Goal: Communication & Community: Answer question/provide support

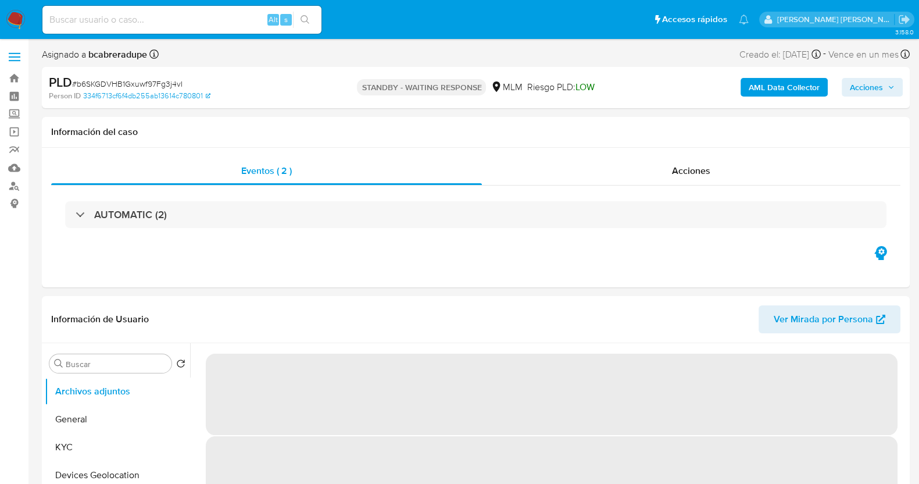
select select "10"
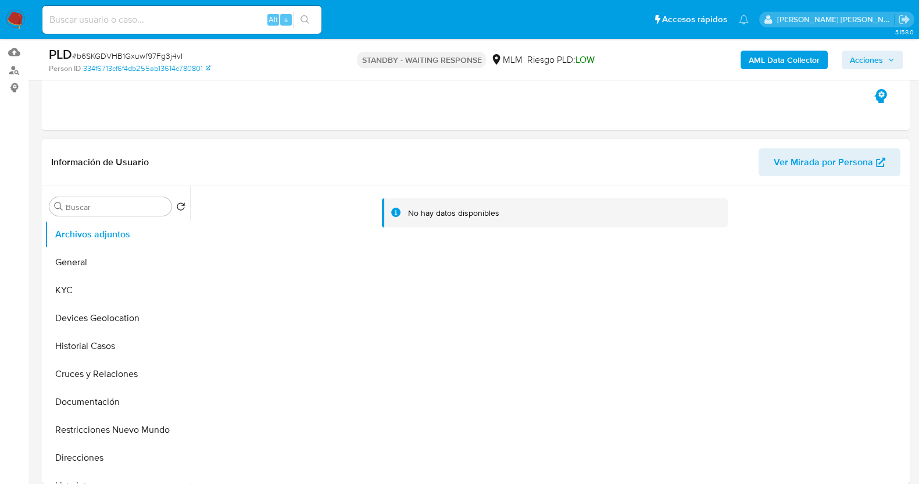
scroll to position [145, 0]
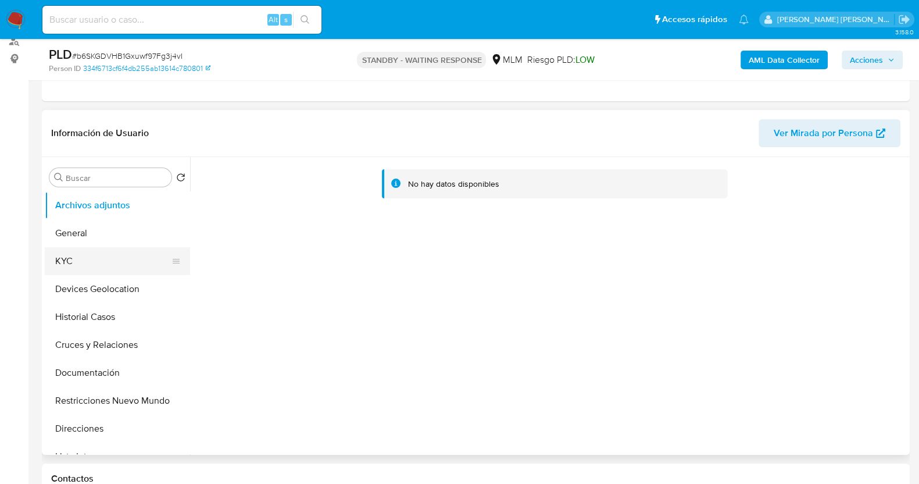
click at [74, 269] on button "KYC" at bounding box center [113, 261] width 136 height 28
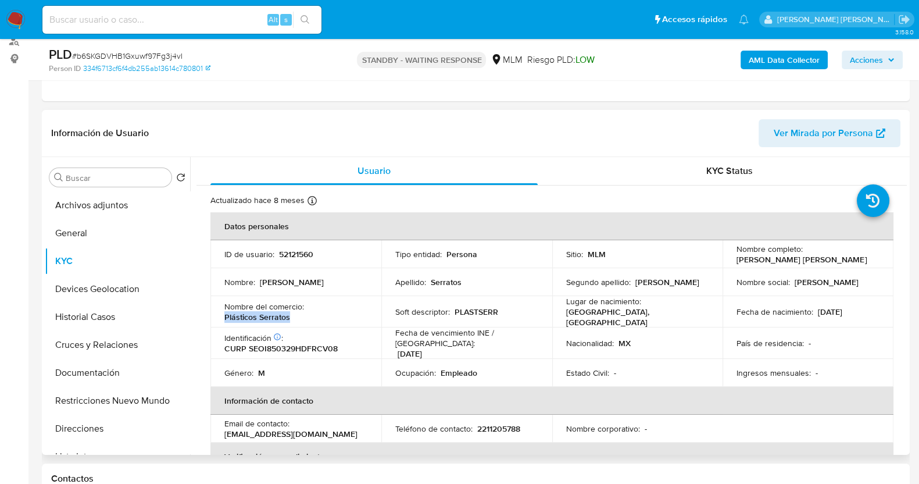
drag, startPoint x: 224, startPoint y: 316, endPoint x: 298, endPoint y: 318, distance: 74.5
click at [298, 318] on td "Nombre del comercio : Plásticos Serratos" at bounding box center [296, 311] width 171 height 31
copy p "Plásticos Serratos"
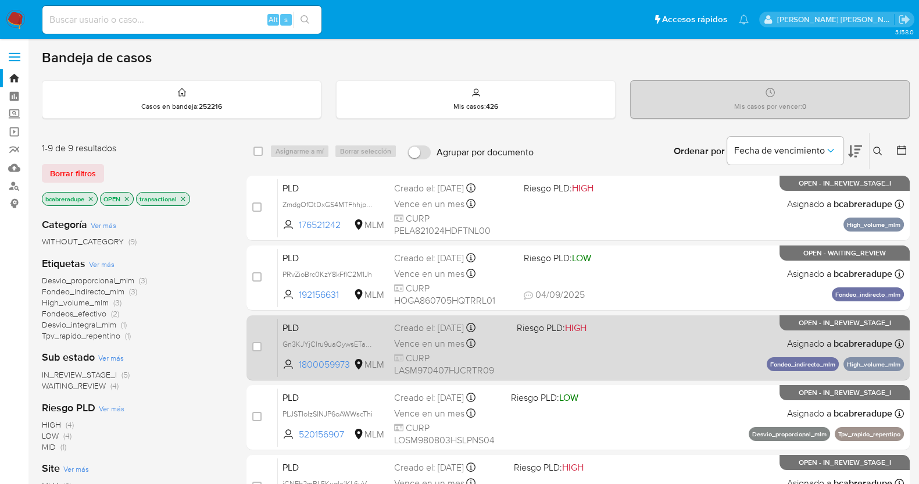
scroll to position [405, 0]
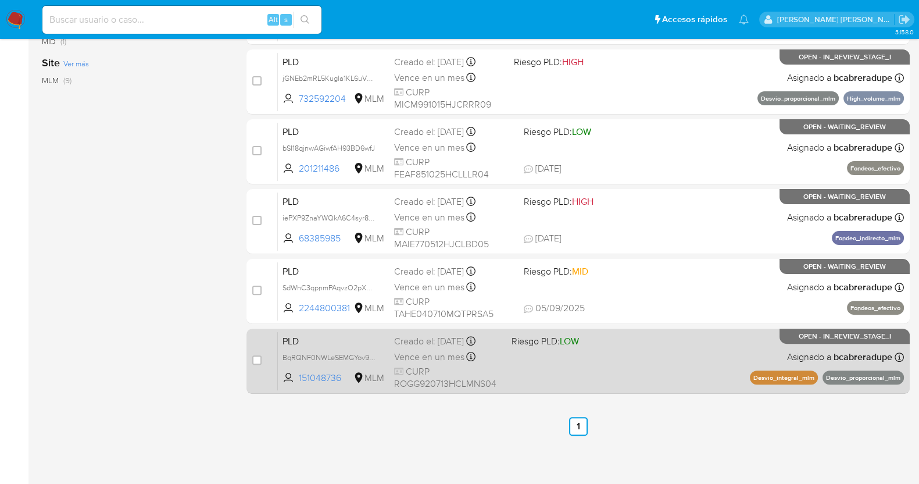
click at [443, 355] on span "Vence en un mes" at bounding box center [429, 357] width 70 height 13
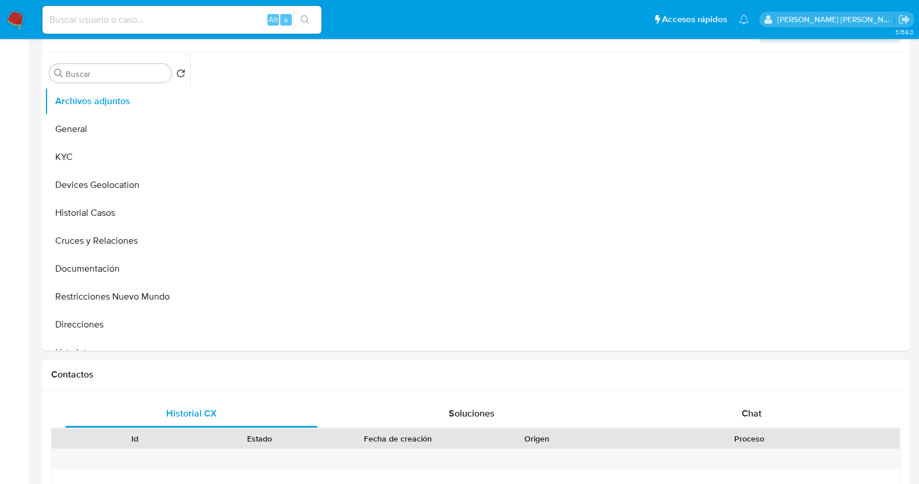
select select "10"
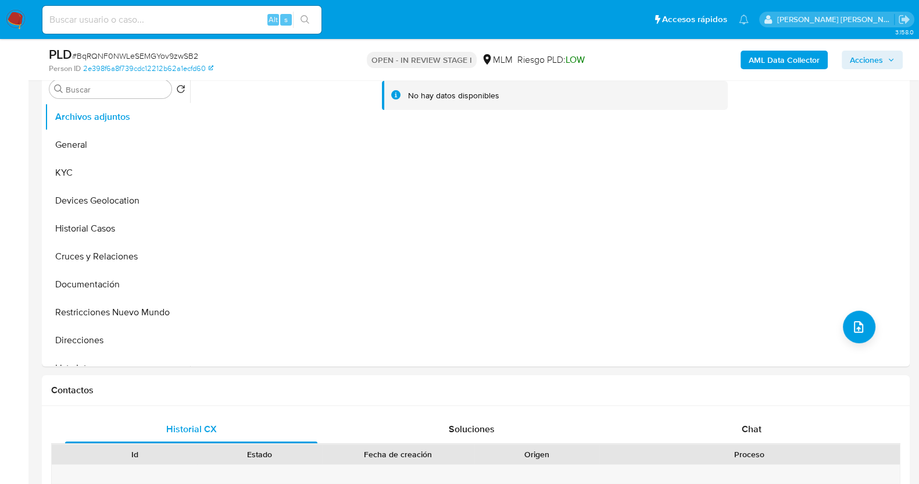
scroll to position [145, 0]
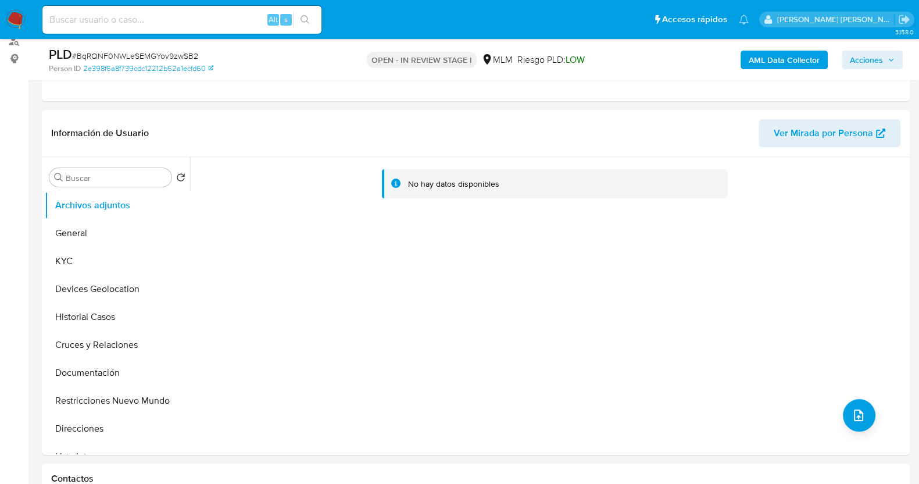
click at [161, 55] on span "# BqRQNF0NWLeSEMGYov9zwSB2" at bounding box center [135, 56] width 126 height 12
copy span "BqRQNF0NWLeSEMGYov9zwSB2"
click at [110, 265] on button "KYC" at bounding box center [113, 261] width 136 height 28
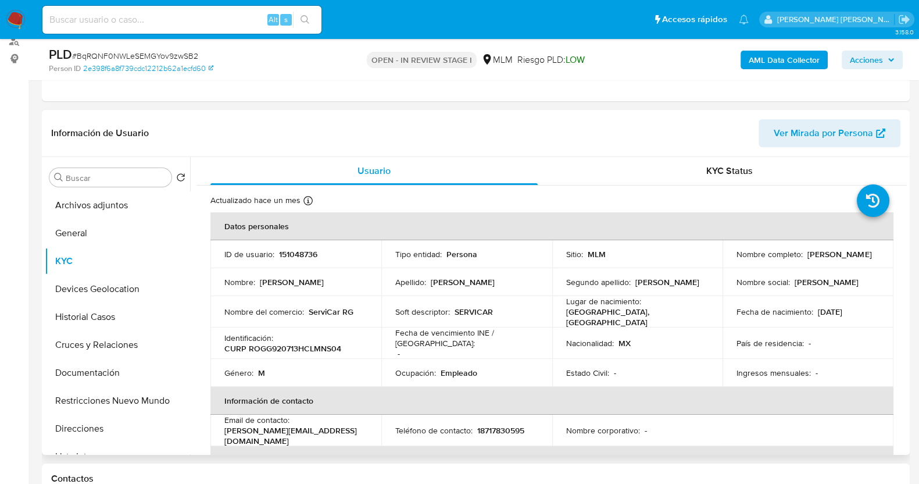
click at [305, 254] on p "151048736" at bounding box center [298, 254] width 38 height 10
copy p "151048736"
drag, startPoint x: 732, startPoint y: 257, endPoint x: 865, endPoint y: 258, distance: 133.8
click at [865, 257] on td "Nombre completo : Gustavo Alejandro Romero Gonzalez" at bounding box center [808, 254] width 171 height 28
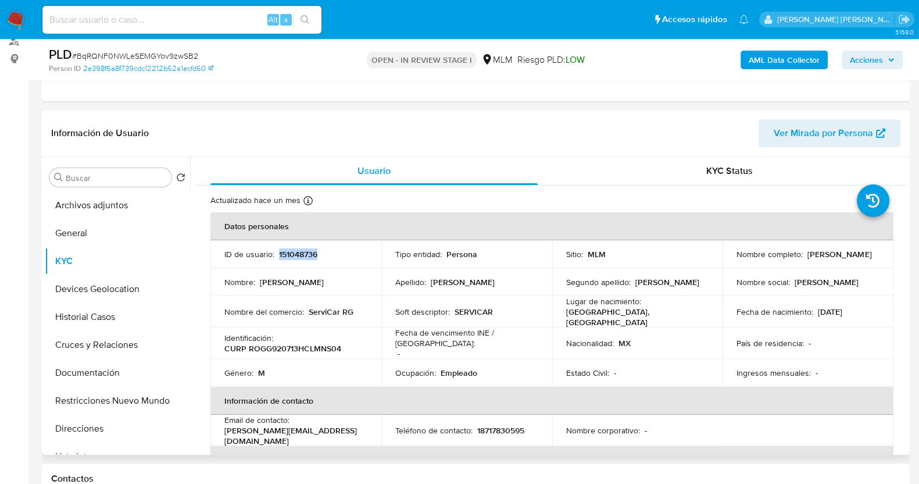
copy p "[PERSON_NAME] [PERSON_NAME] [PERSON_NAME]"
click at [106, 321] on button "Historial Casos" at bounding box center [113, 317] width 136 height 28
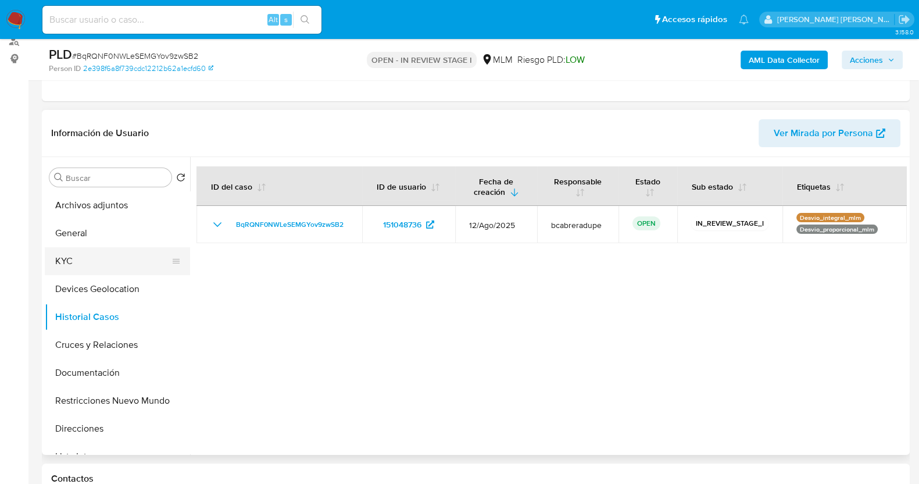
click at [80, 261] on button "KYC" at bounding box center [113, 261] width 136 height 28
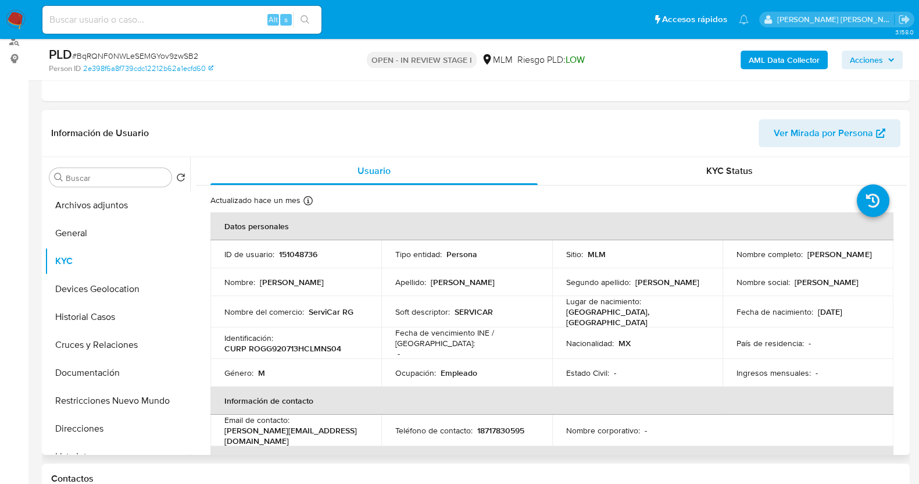
click at [293, 255] on p "151048736" at bounding box center [298, 254] width 38 height 10
copy p "151048736"
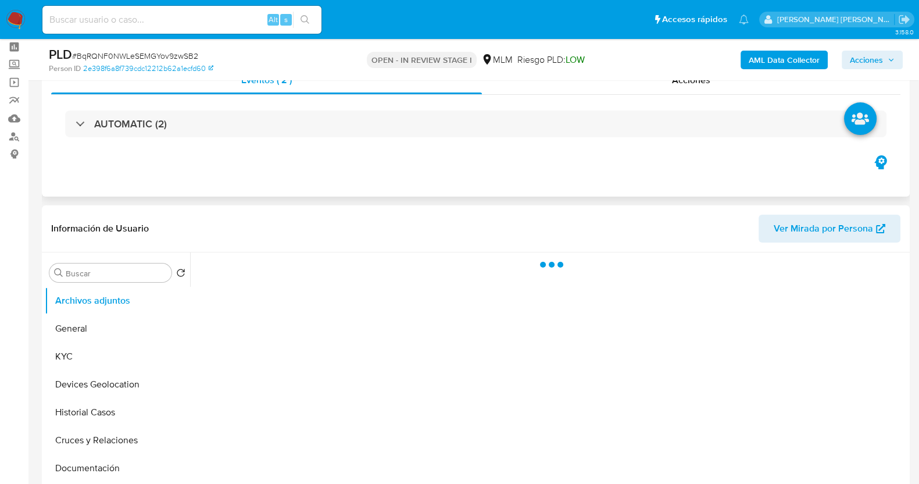
scroll to position [72, 0]
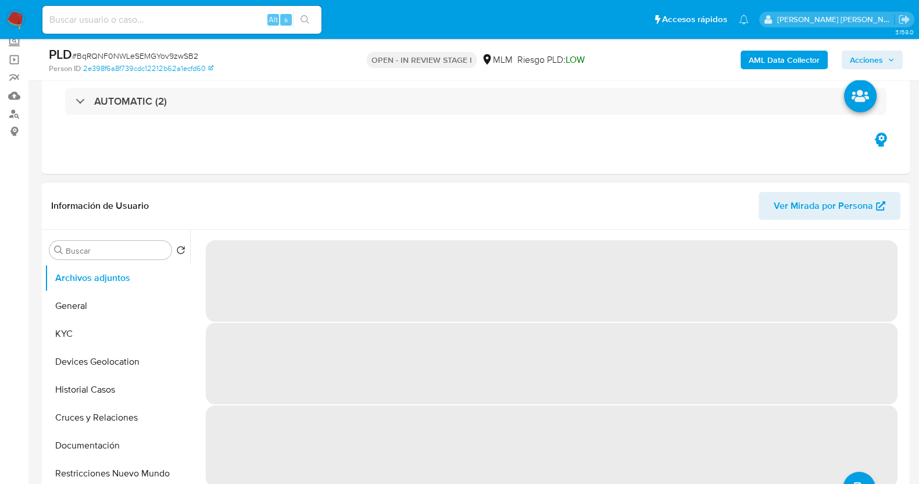
select select "10"
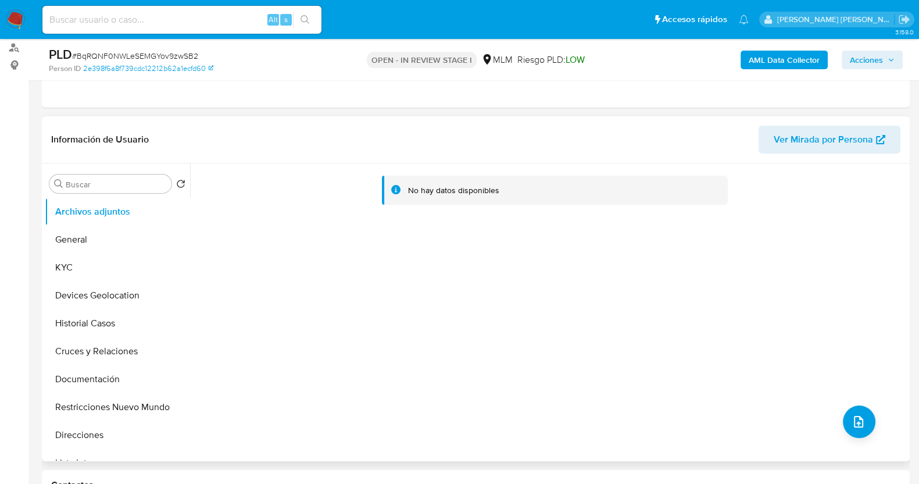
scroll to position [145, 0]
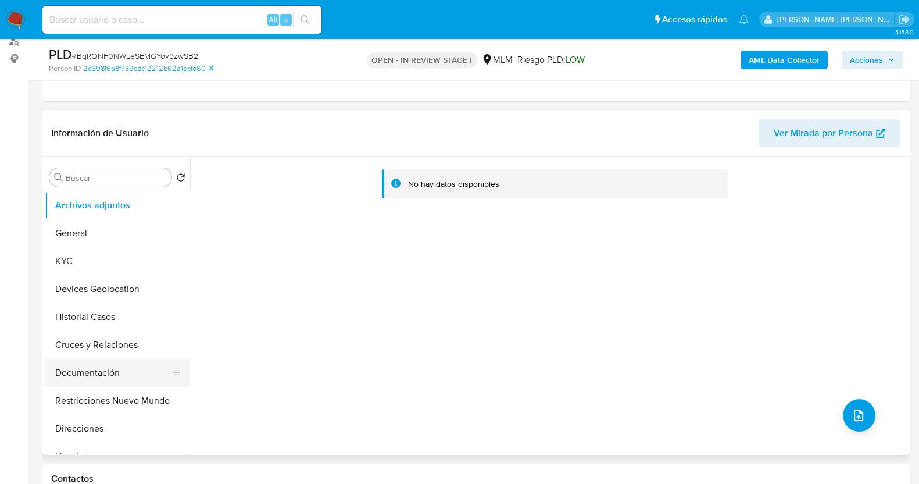
click at [115, 376] on button "Documentación" at bounding box center [113, 373] width 136 height 28
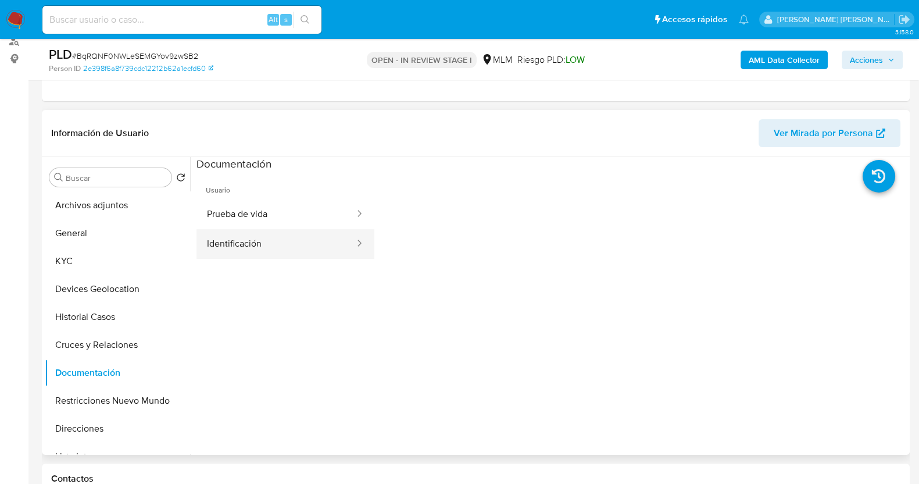
drag, startPoint x: 320, startPoint y: 252, endPoint x: 356, endPoint y: 241, distance: 37.5
click at [321, 252] on button "Identificación" at bounding box center [276, 244] width 159 height 30
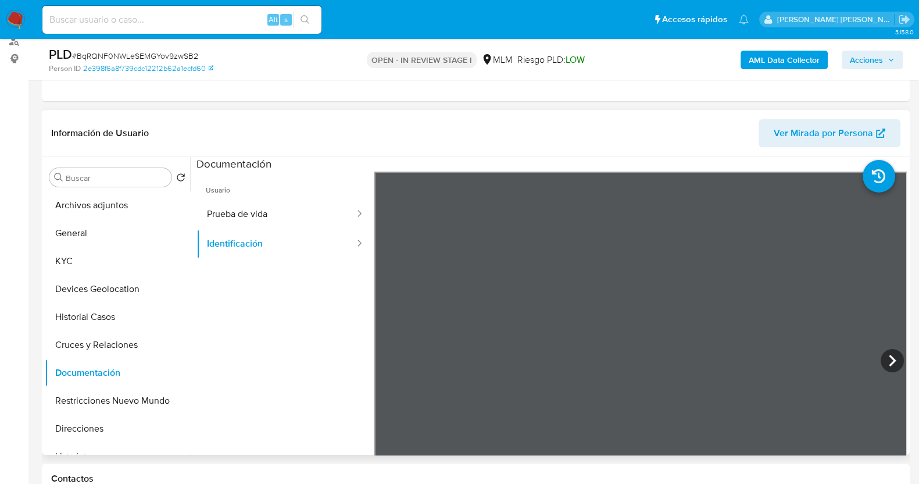
scroll to position [96, 0]
click at [318, 219] on button "Prueba de vida" at bounding box center [276, 214] width 159 height 30
click at [271, 252] on button "Identificación" at bounding box center [276, 244] width 159 height 30
click at [102, 257] on button "KYC" at bounding box center [113, 261] width 136 height 28
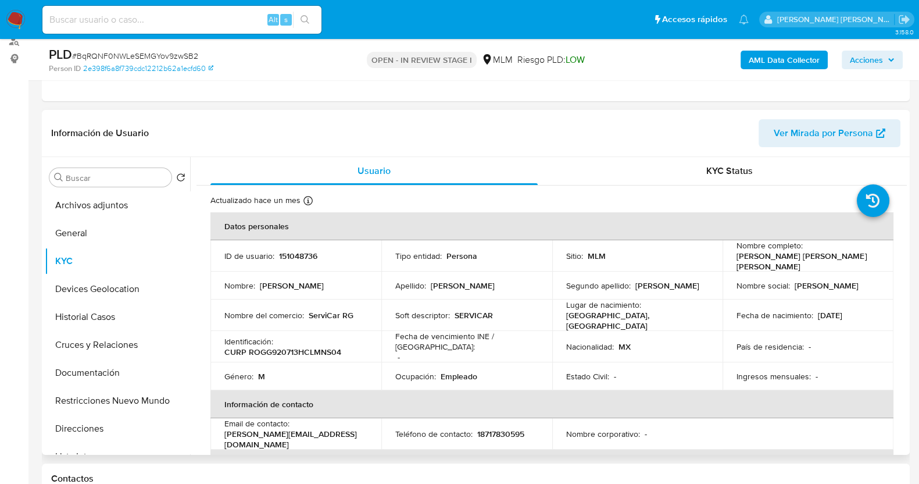
click at [308, 251] on p "151048736" at bounding box center [298, 256] width 38 height 10
copy p "151048736"
click at [483, 236] on th "Datos personales" at bounding box center [552, 226] width 683 height 28
click at [465, 208] on div "Actualizado hace un mes Creado: 16/05/2020 21:32:12 Actualizado: 31/07/2025 07:…" at bounding box center [538, 202] width 654 height 15
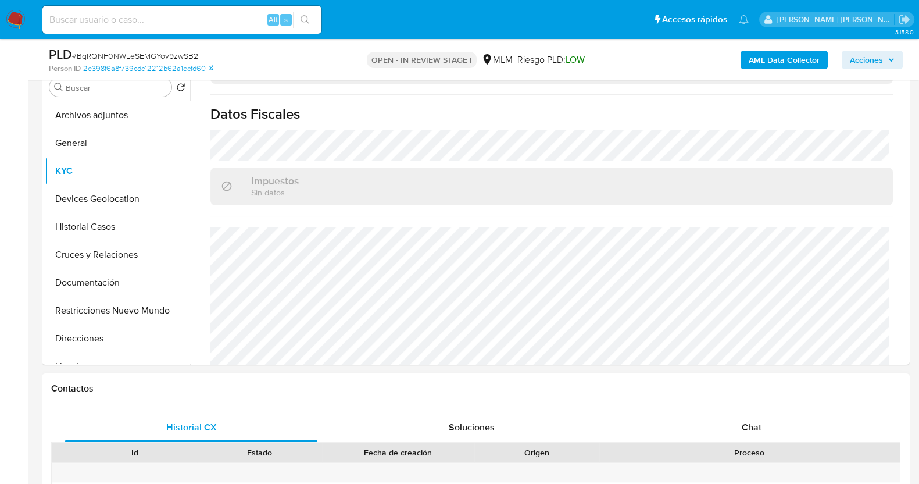
scroll to position [145, 0]
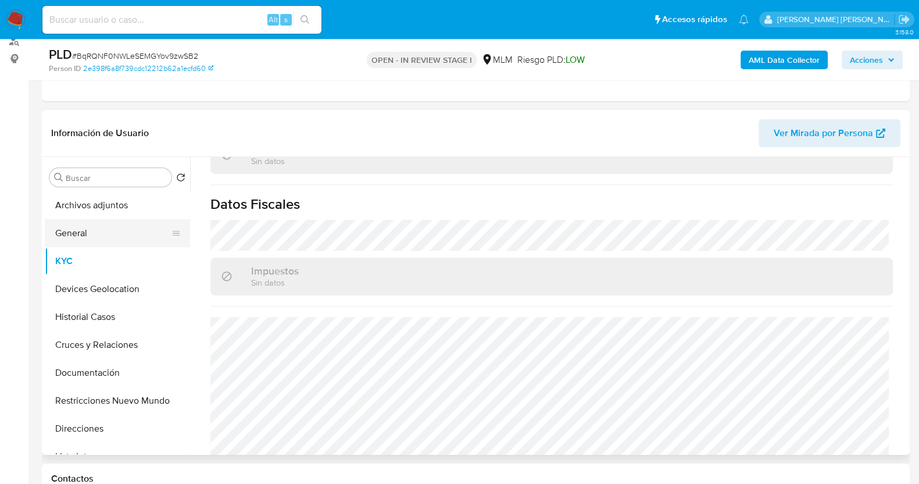
drag, startPoint x: 98, startPoint y: 235, endPoint x: 126, endPoint y: 233, distance: 28.5
click at [98, 235] on button "General" at bounding box center [113, 233] width 136 height 28
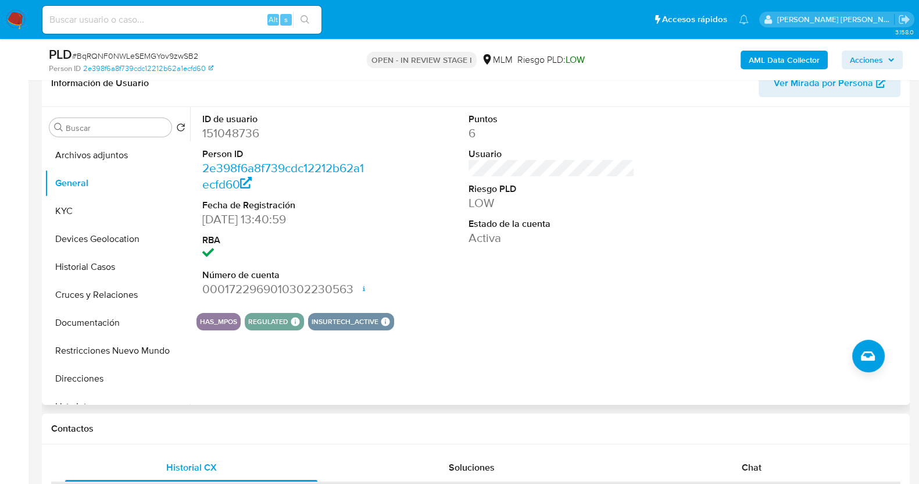
scroll to position [218, 0]
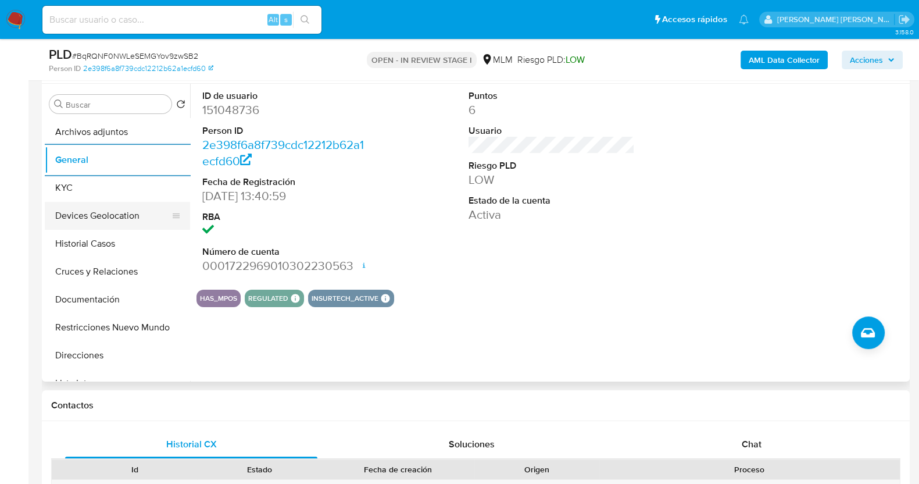
click at [110, 213] on button "Devices Geolocation" at bounding box center [113, 216] width 136 height 28
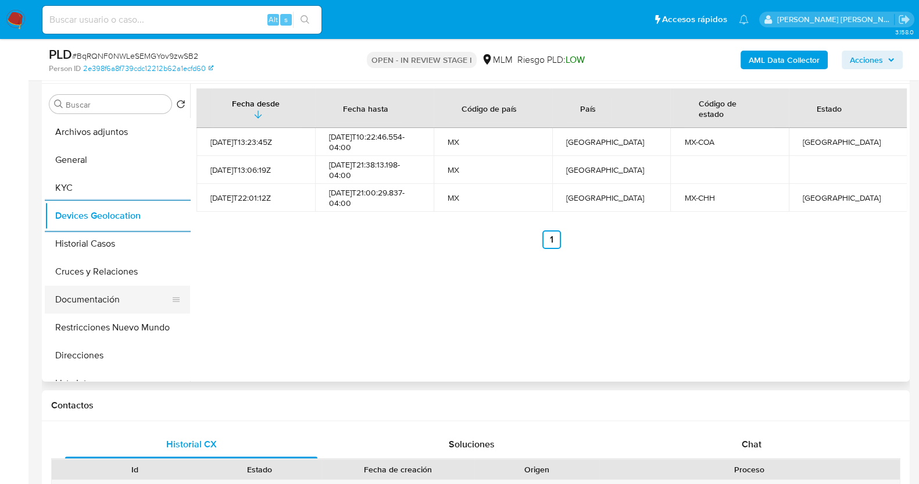
click at [108, 295] on button "Documentación" at bounding box center [113, 300] width 136 height 28
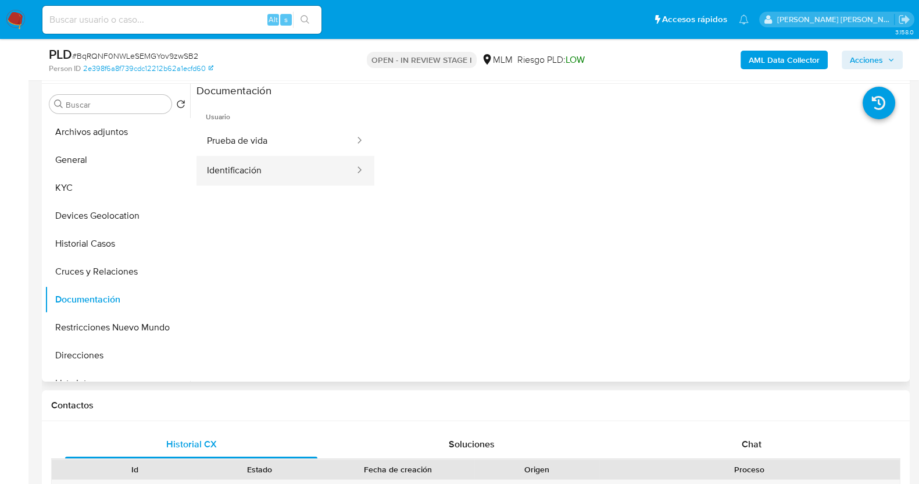
click at [274, 171] on button "Identificación" at bounding box center [276, 171] width 159 height 30
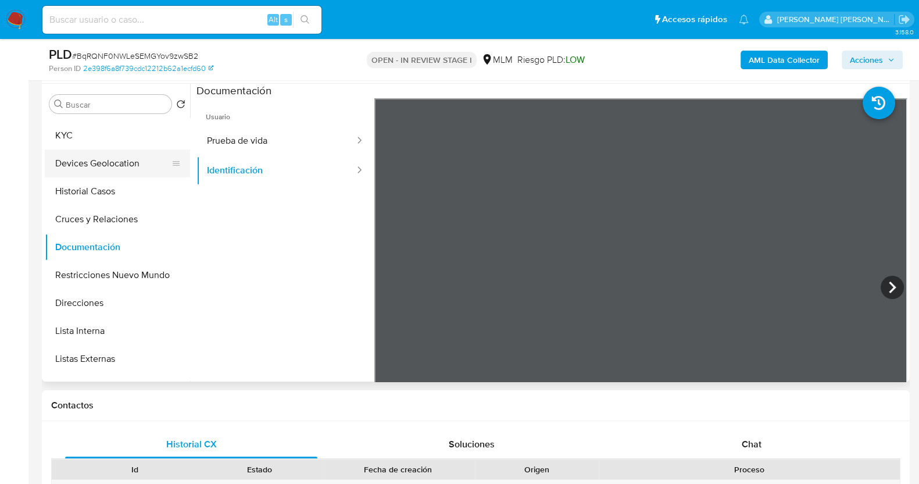
scroll to position [72, 0]
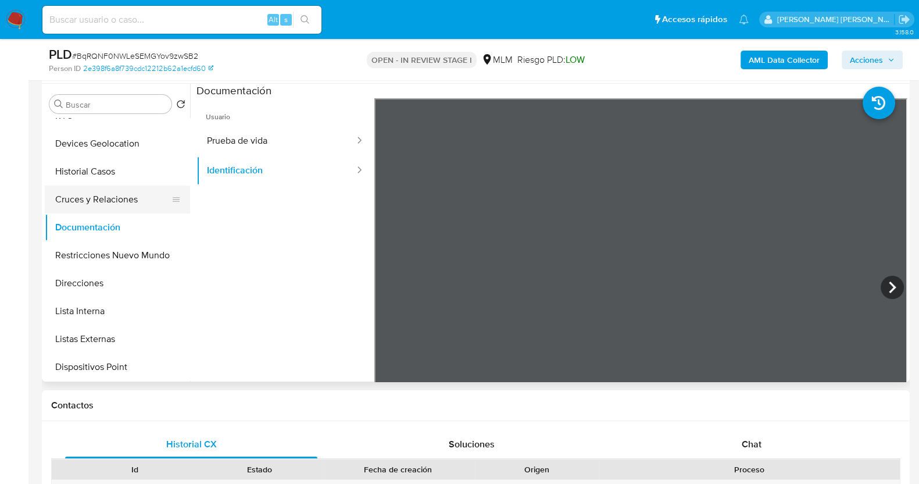
click at [113, 197] on button "Cruces y Relaciones" at bounding box center [113, 200] width 136 height 28
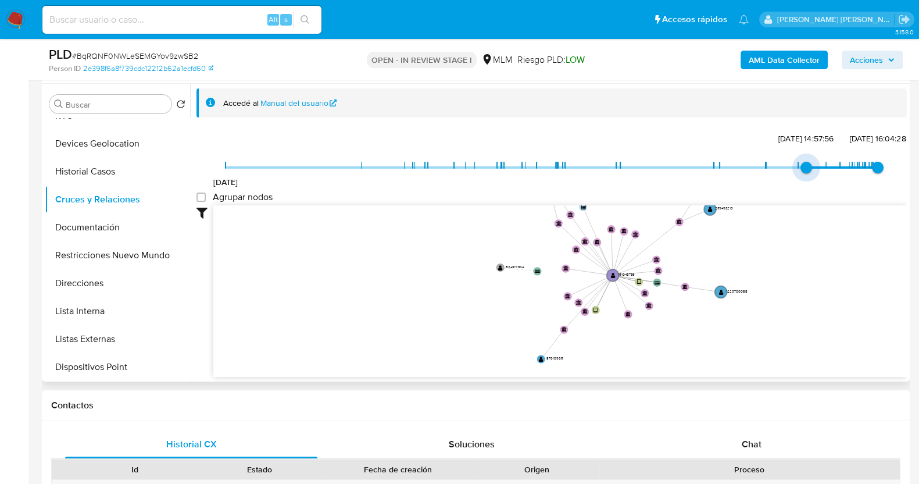
type input "1741742531000"
drag, startPoint x: 227, startPoint y: 161, endPoint x: 818, endPoint y: 166, distance: 591.4
click at [821, 166] on span "11/3/2025, 19:22:11" at bounding box center [827, 168] width 12 height 12
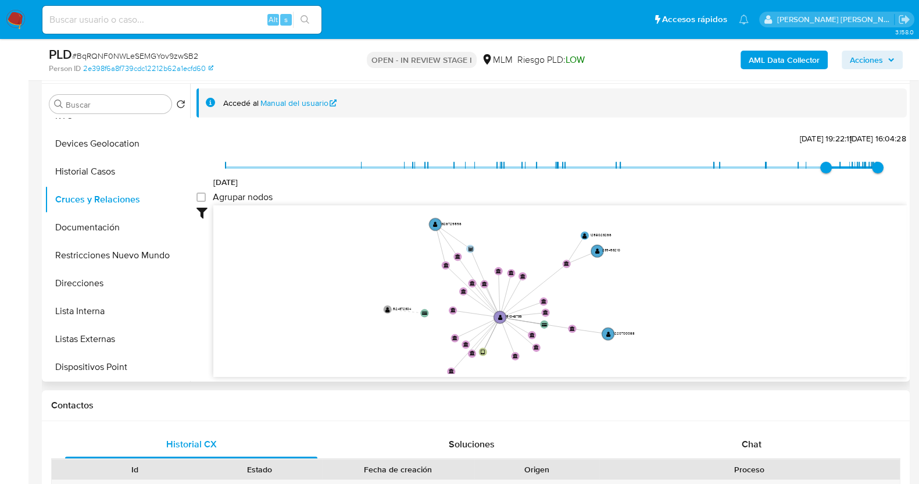
drag, startPoint x: 741, startPoint y: 281, endPoint x: 550, endPoint y: 205, distance: 206.7
click at [593, 227] on icon "device-645c1d9108813b00188f1db1  user-151048736  151048736 device-62578bff088…" at bounding box center [560, 289] width 694 height 169
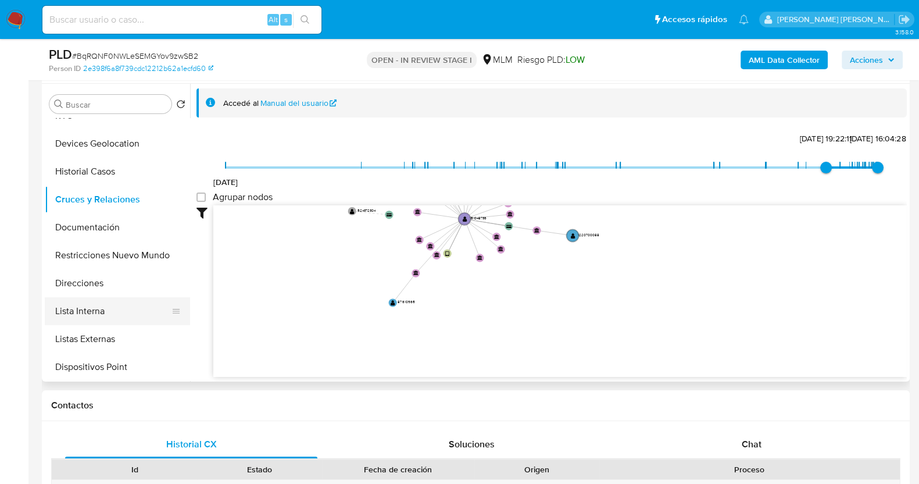
click at [103, 318] on button "Lista Interna" at bounding box center [113, 311] width 136 height 28
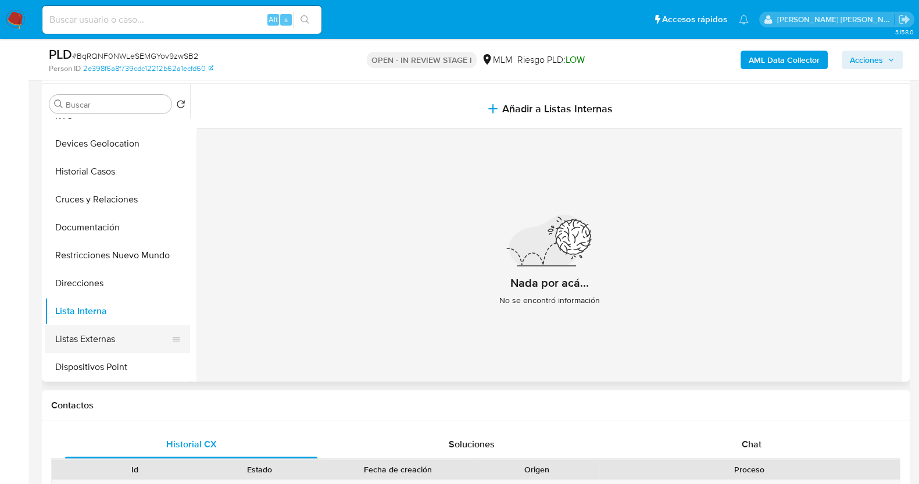
click at [101, 336] on button "Listas Externas" at bounding box center [113, 339] width 136 height 28
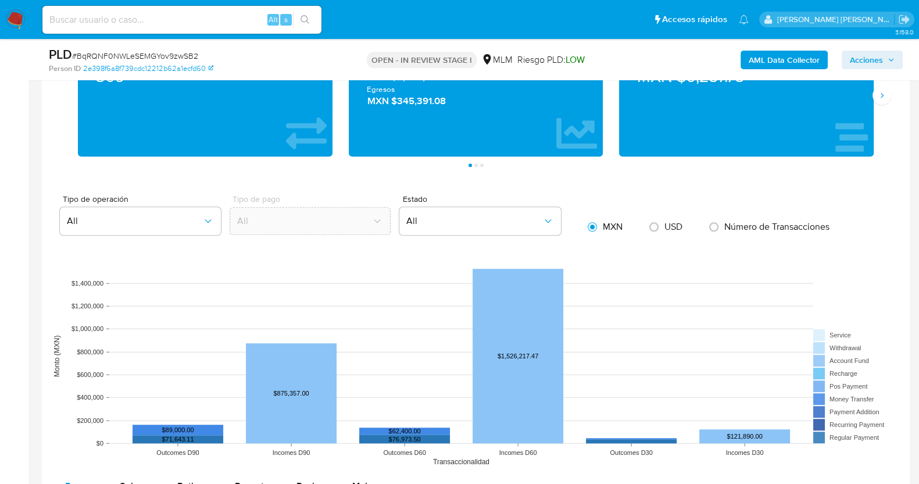
scroll to position [800, 0]
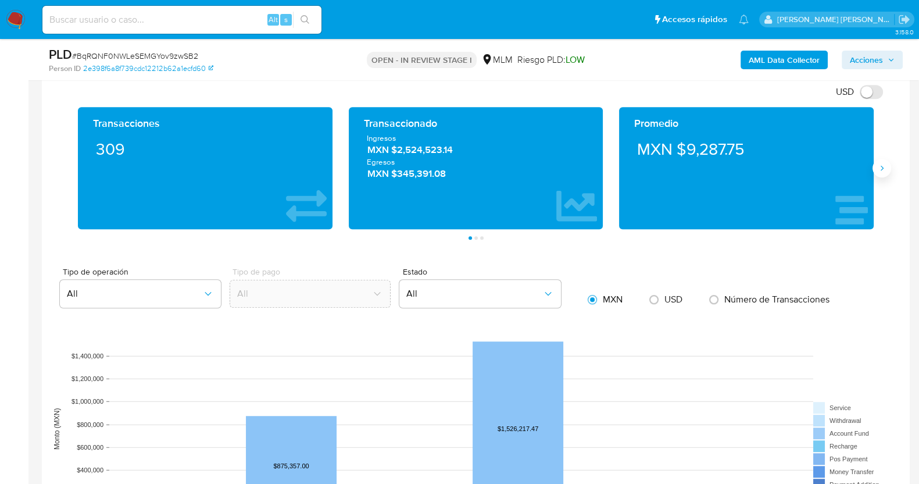
click at [886, 174] on button "Siguiente" at bounding box center [882, 168] width 19 height 19
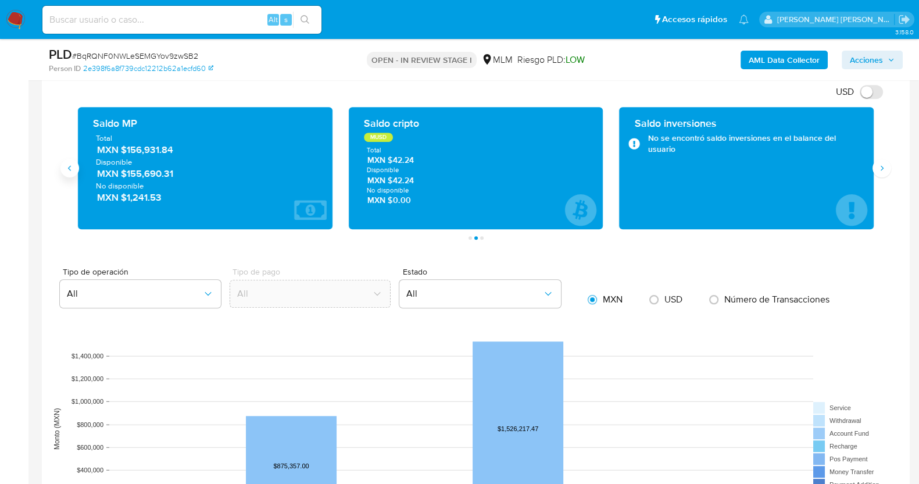
click at [73, 173] on button "Anterior" at bounding box center [69, 168] width 19 height 19
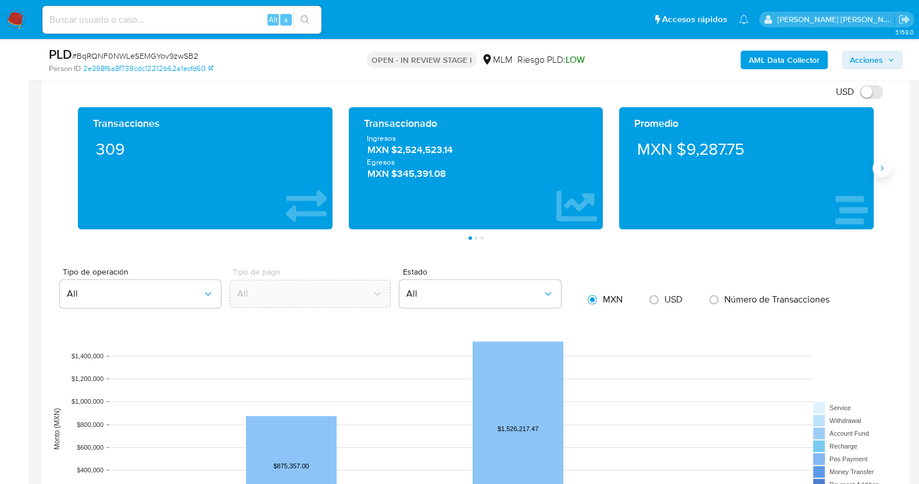
click at [885, 172] on button "Siguiente" at bounding box center [882, 168] width 19 height 19
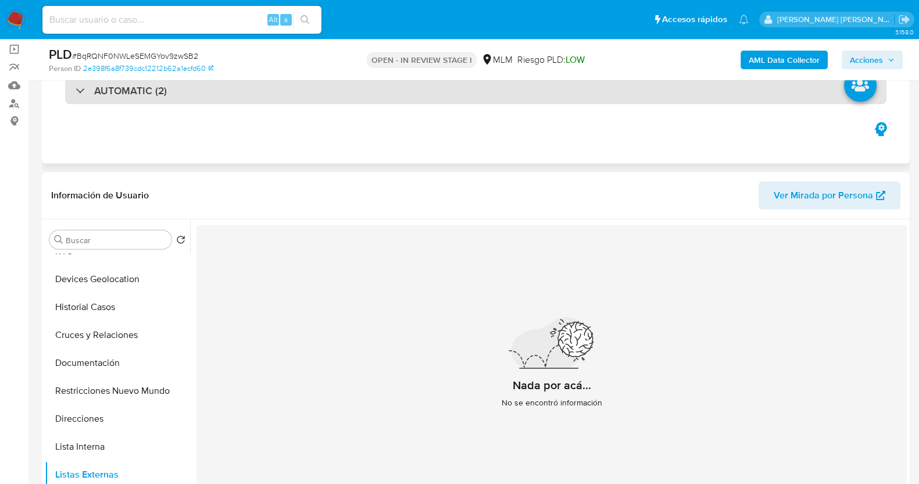
scroll to position [0, 0]
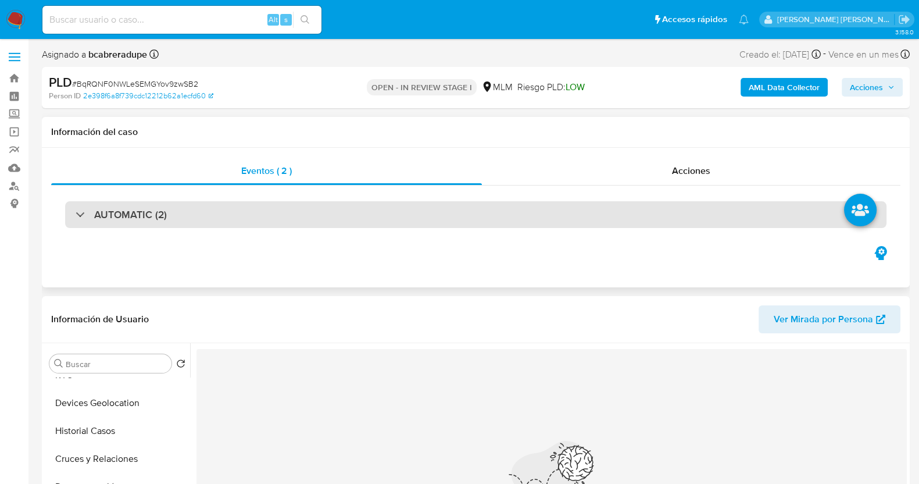
click at [101, 223] on div "AUTOMATIC (2)" at bounding box center [476, 214] width 822 height 27
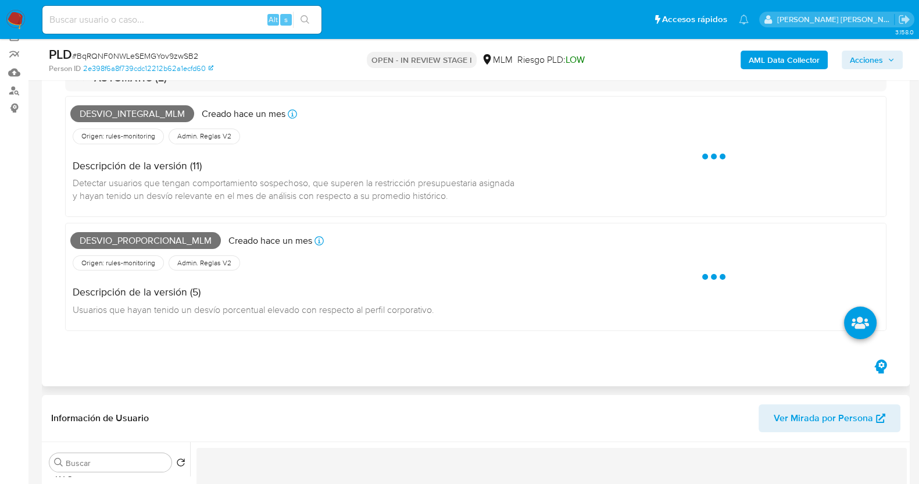
scroll to position [72, 0]
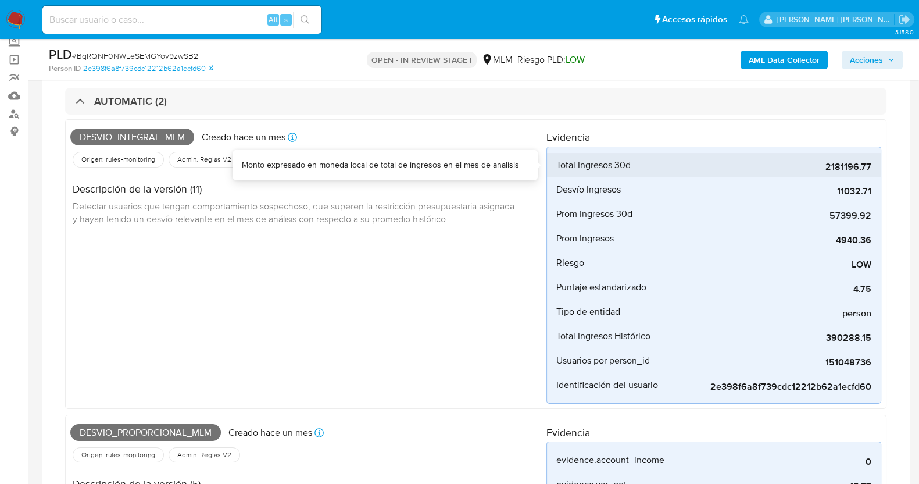
drag, startPoint x: 827, startPoint y: 164, endPoint x: 875, endPoint y: 166, distance: 48.3
click at [875, 166] on li "Total Ingresos 30d 2181196.77" at bounding box center [714, 165] width 334 height 24
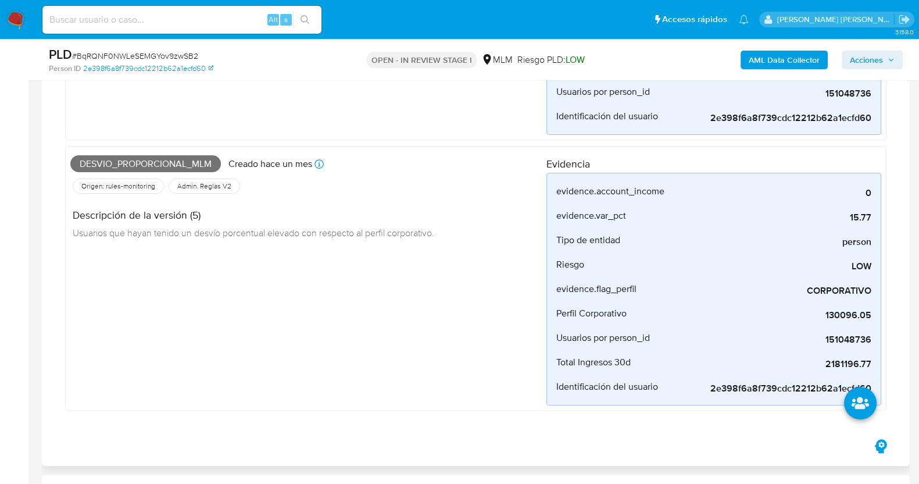
scroll to position [363, 0]
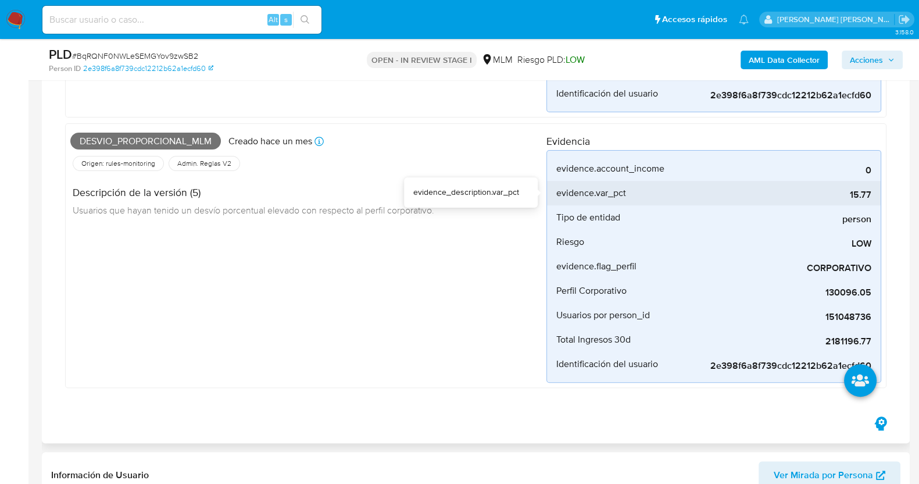
drag, startPoint x: 851, startPoint y: 194, endPoint x: 874, endPoint y: 193, distance: 23.3
click at [874, 193] on li "evidence.var_pct 15.77" at bounding box center [714, 193] width 334 height 24
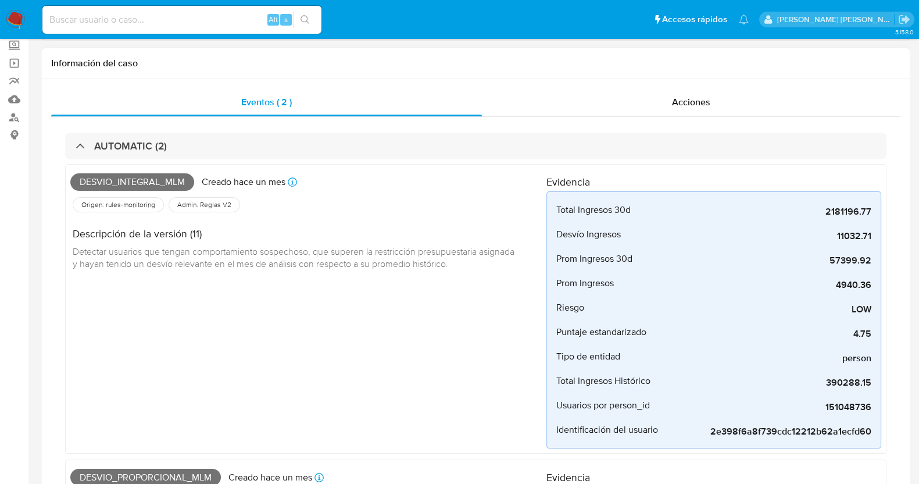
scroll to position [0, 0]
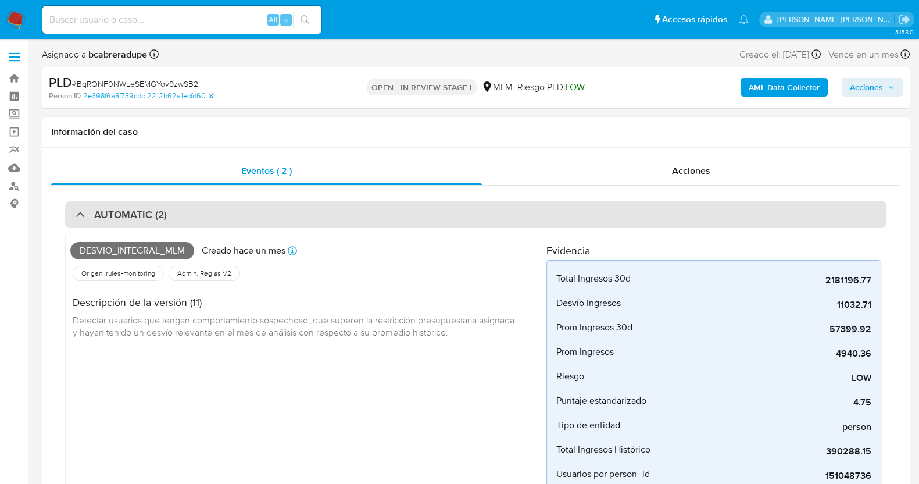
click at [131, 216] on h3 "AUTOMATIC (2)" at bounding box center [130, 214] width 73 height 13
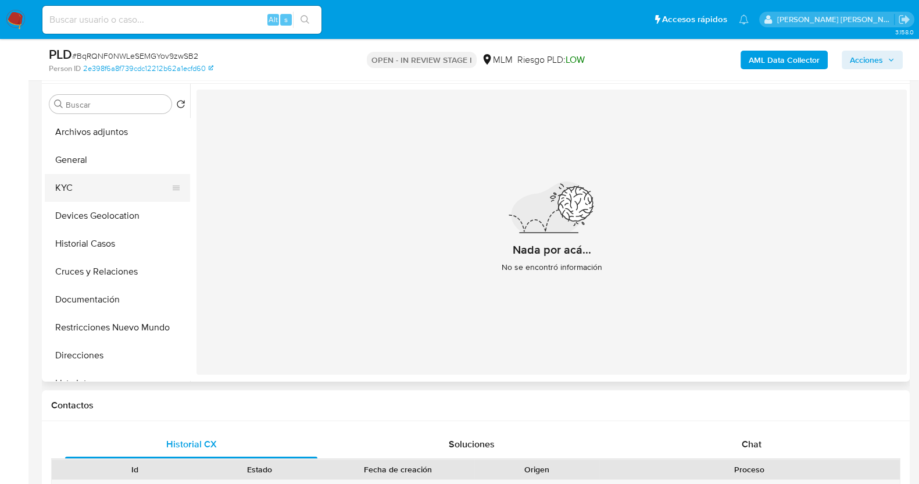
click at [85, 191] on button "KYC" at bounding box center [113, 188] width 136 height 28
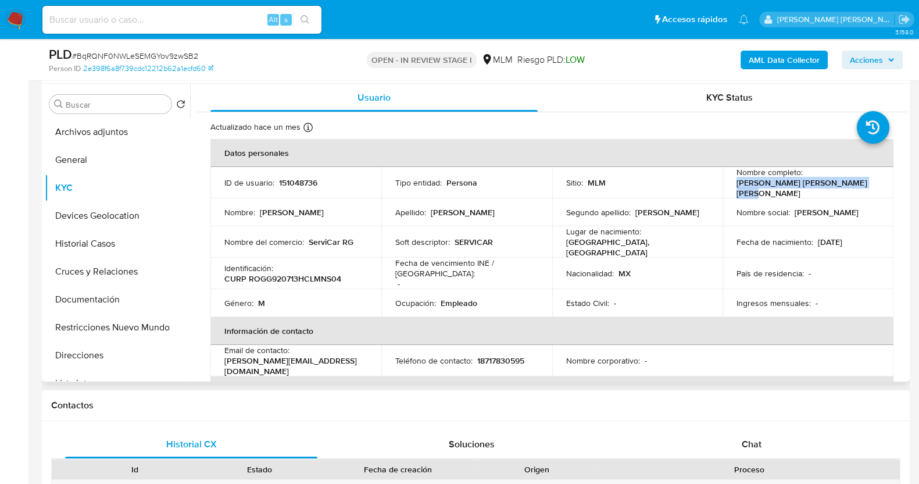
drag, startPoint x: 733, startPoint y: 184, endPoint x: 876, endPoint y: 184, distance: 143.1
click at [876, 184] on td "Nombre completo : Gustavo Alejandro Romero Gonzalez" at bounding box center [808, 182] width 171 height 31
copy p "[PERSON_NAME] [PERSON_NAME] [PERSON_NAME]"
drag, startPoint x: 310, startPoint y: 235, endPoint x: 362, endPoint y: 237, distance: 52.4
click at [362, 237] on div "Nombre del comercio : ServiCar RG" at bounding box center [295, 242] width 143 height 10
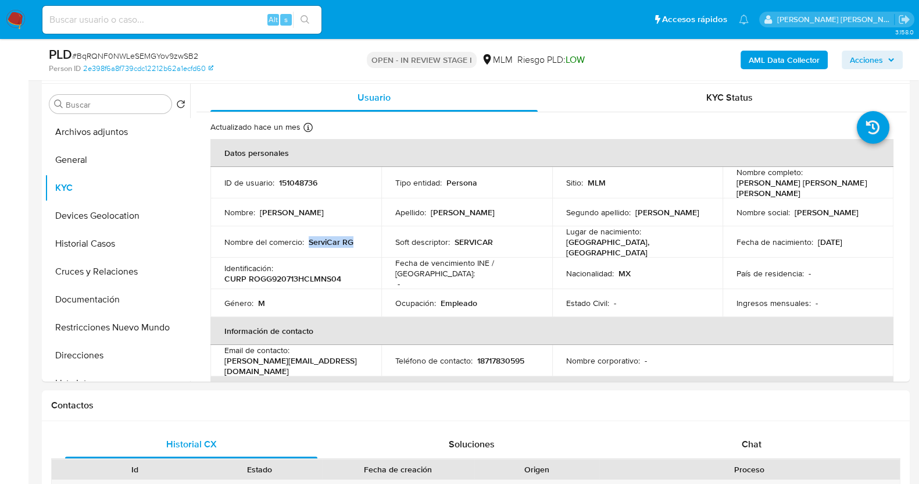
copy p "ServiCar RG"
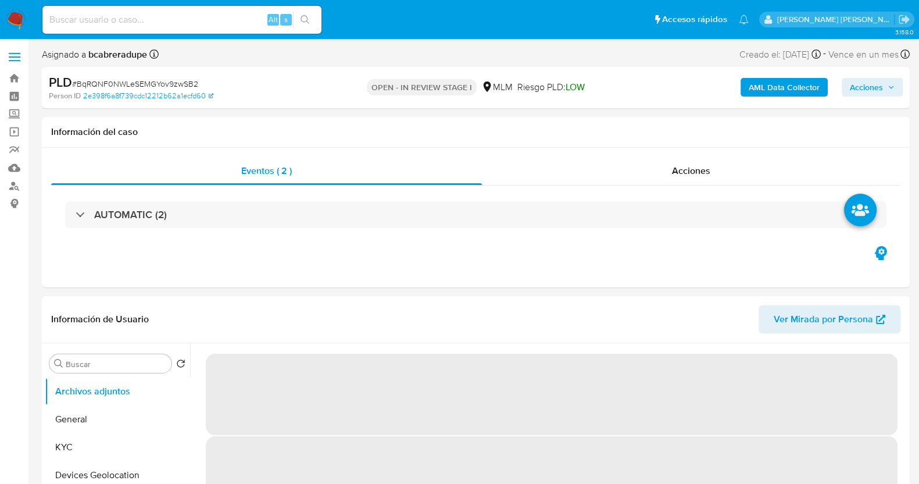
select select "10"
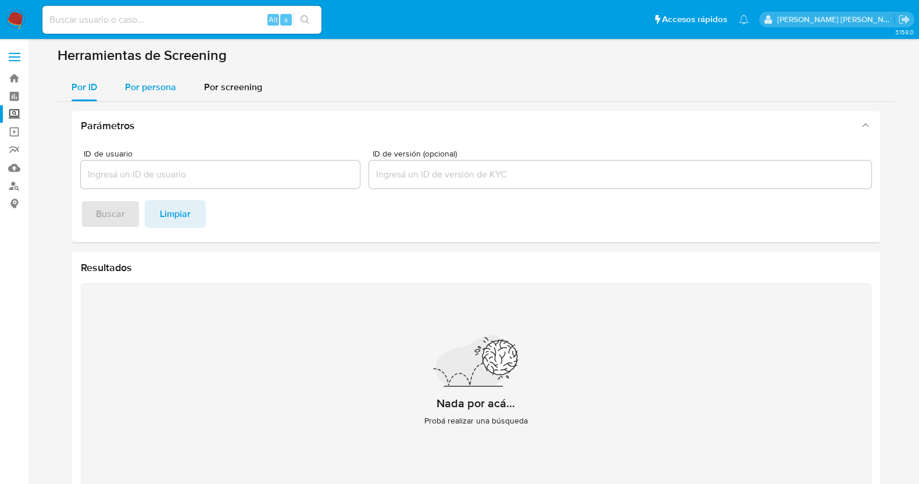
click at [152, 84] on span "Por persona" at bounding box center [150, 86] width 51 height 13
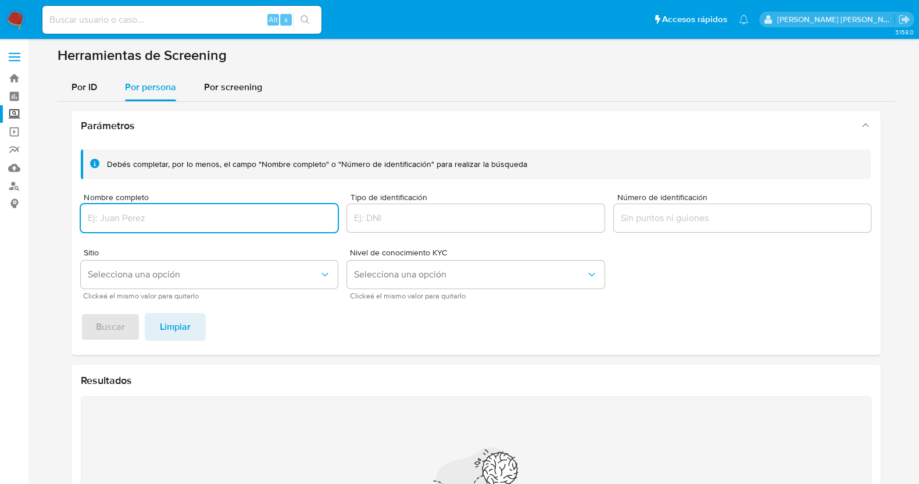
click at [261, 219] on input "Nombre completo" at bounding box center [210, 218] width 258 height 15
type input "ALDO VERASTEGUI ARIZMENDI"
click at [114, 328] on span "Buscar" at bounding box center [110, 327] width 29 height 26
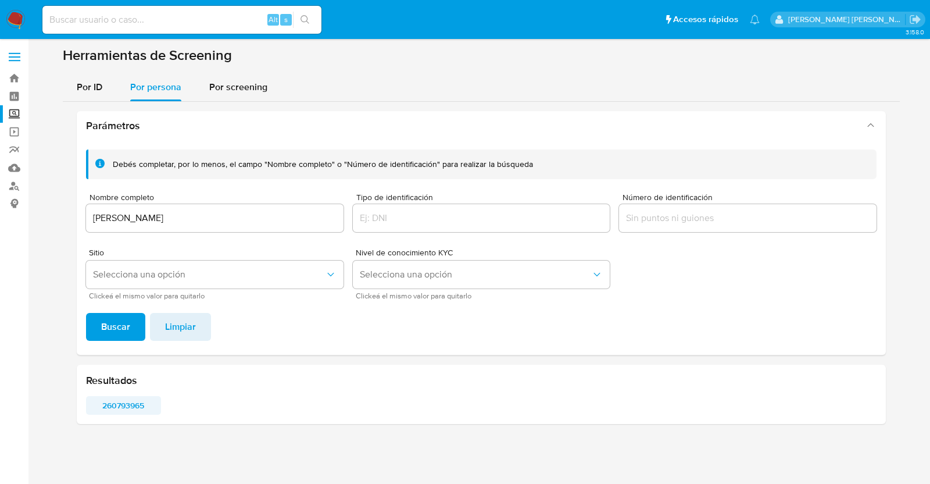
click at [110, 401] on span "260793965" at bounding box center [123, 405] width 59 height 16
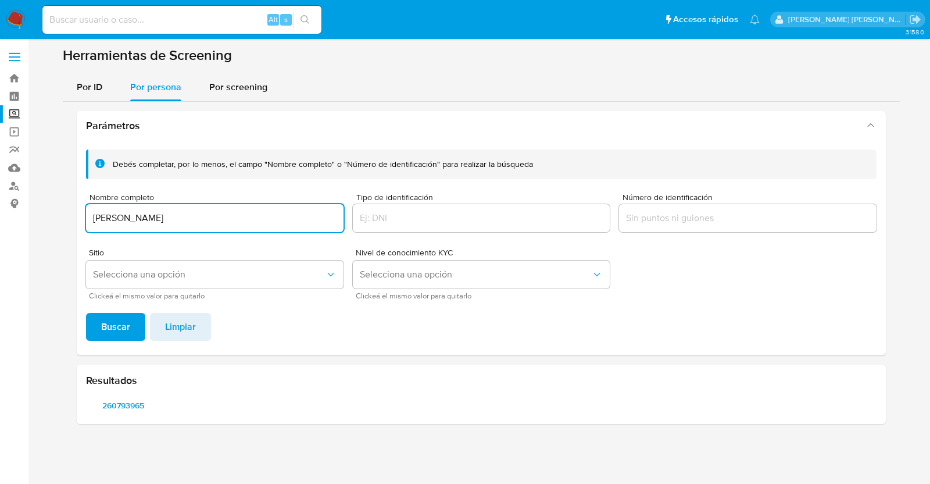
drag, startPoint x: 274, startPoint y: 216, endPoint x: 71, endPoint y: 216, distance: 203.5
click at [71, 216] on div "Parámetros Debés completar, por lo menos, el campo "Nombre completo" o "Número …" at bounding box center [481, 267] width 837 height 331
type input "PAOLA VENEGAS HABIB"
click at [125, 403] on span "260793965" at bounding box center [123, 405] width 59 height 16
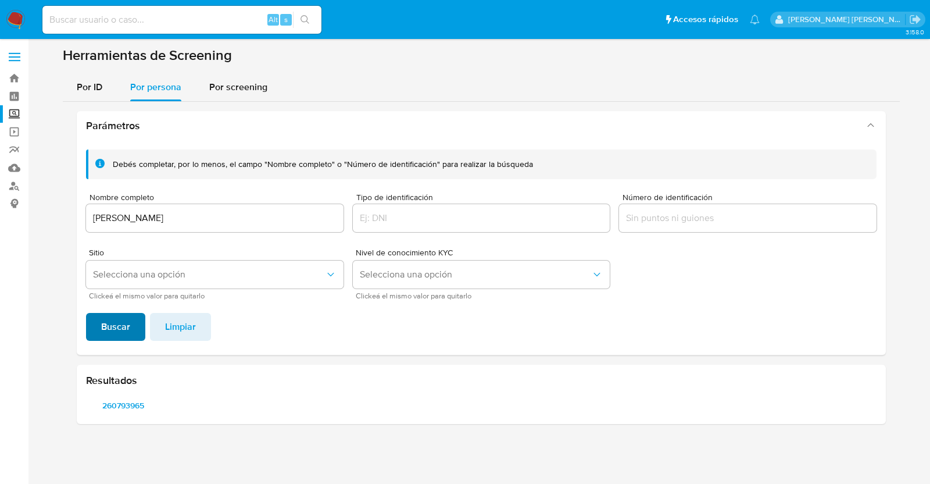
click at [113, 330] on span "Buscar" at bounding box center [115, 327] width 29 height 26
click at [137, 402] on span "1070106651" at bounding box center [123, 405] width 59 height 16
click at [194, 397] on span "32625490" at bounding box center [203, 405] width 59 height 16
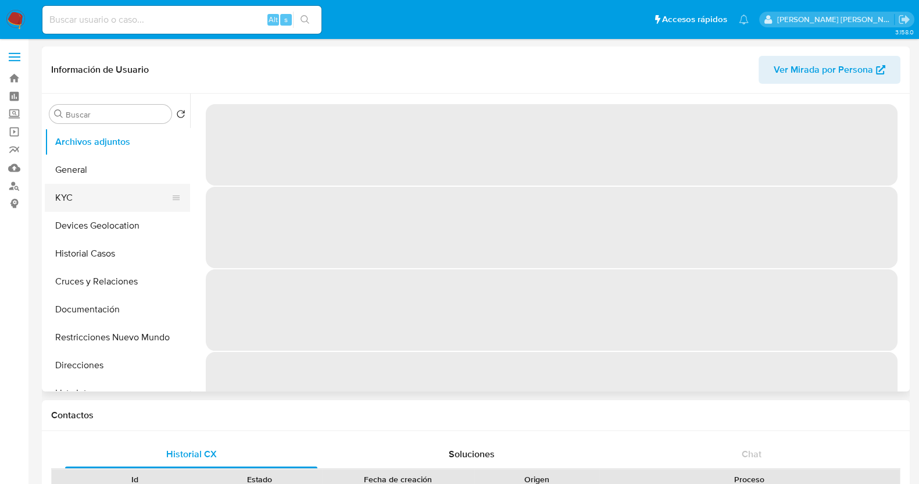
select select "10"
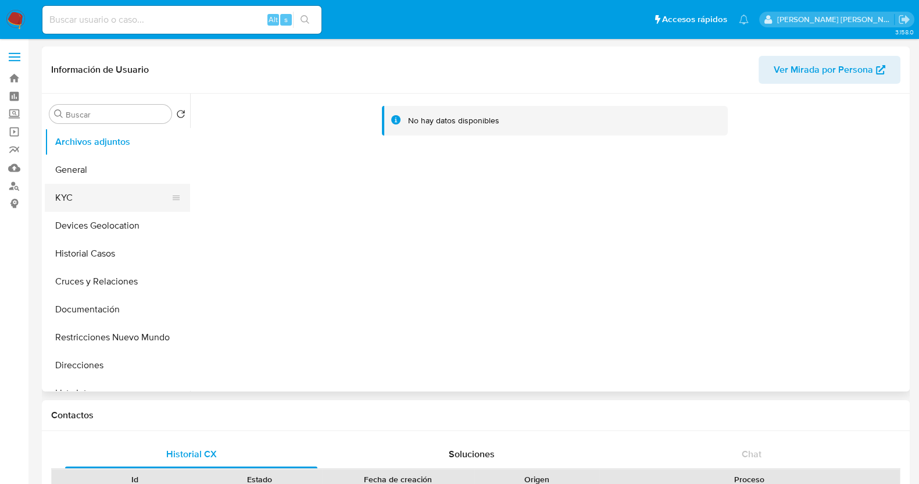
click at [104, 200] on button "KYC" at bounding box center [113, 198] width 136 height 28
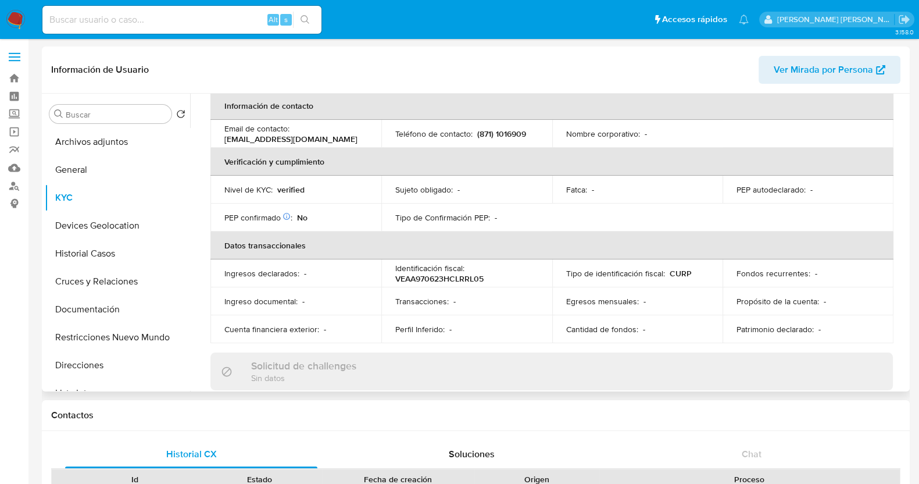
scroll to position [222, 0]
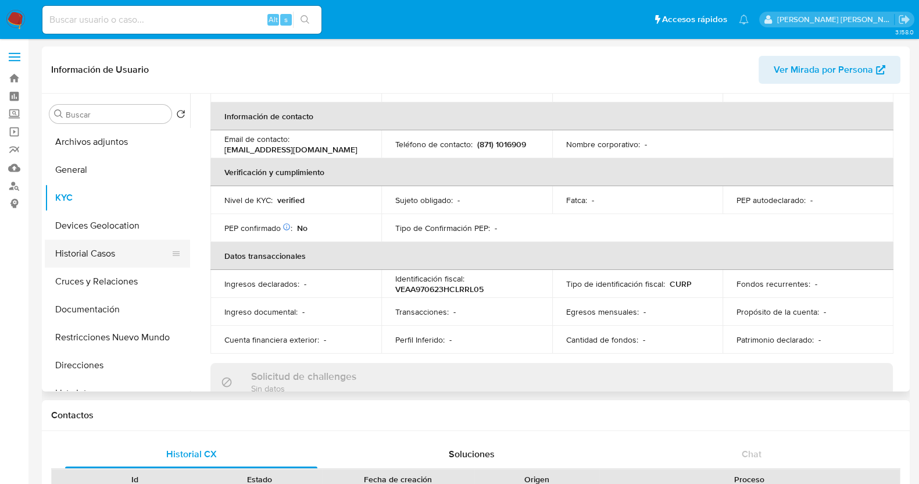
click at [96, 256] on button "Historial Casos" at bounding box center [113, 254] width 136 height 28
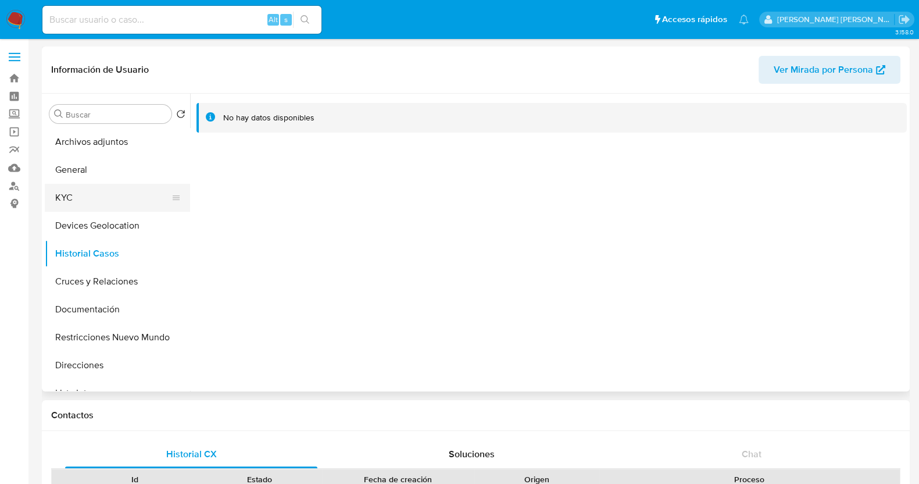
click at [94, 194] on button "KYC" at bounding box center [113, 198] width 136 height 28
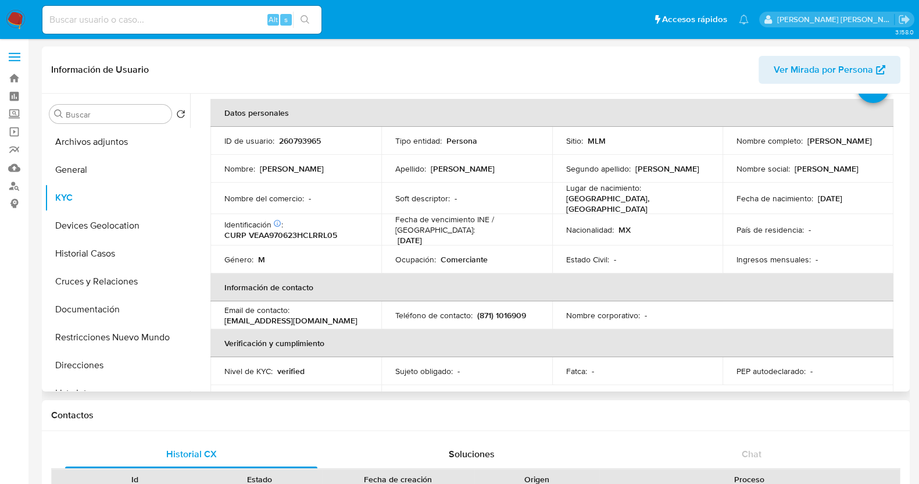
scroll to position [72, 0]
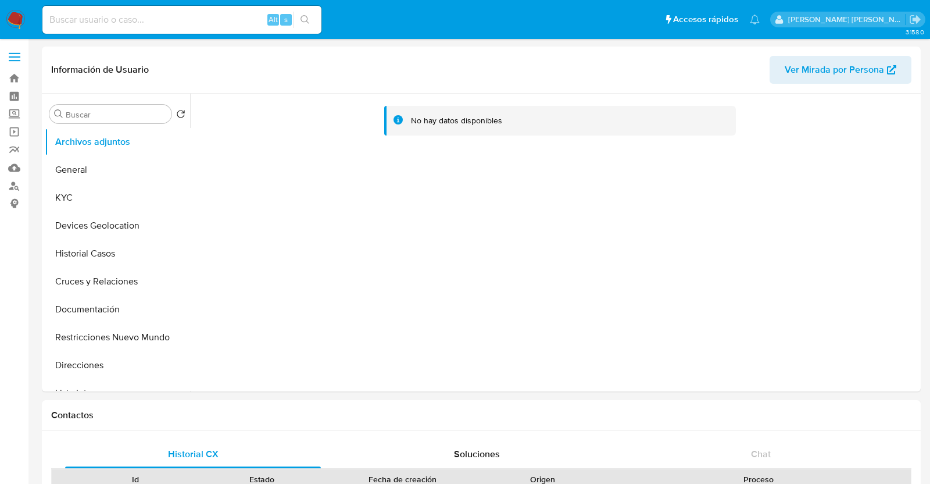
select select "10"
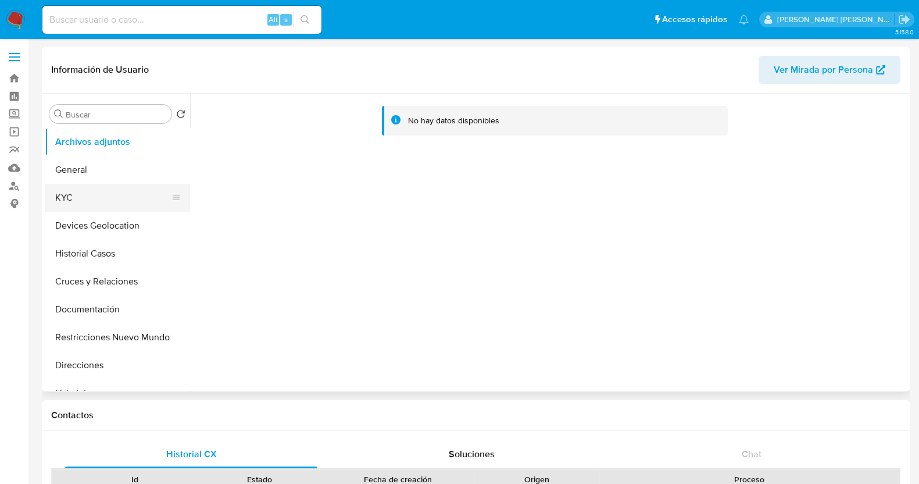
click at [76, 207] on button "KYC" at bounding box center [113, 198] width 136 height 28
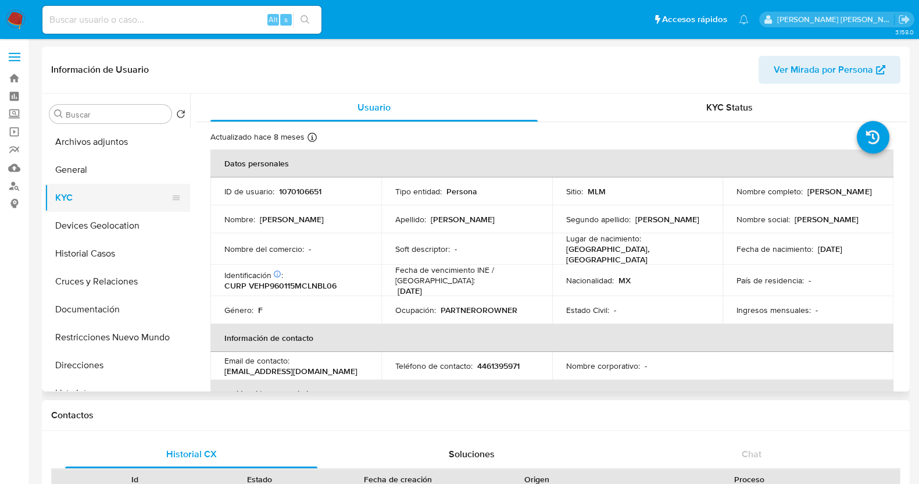
drag, startPoint x: 95, startPoint y: 174, endPoint x: 183, endPoint y: 195, distance: 90.8
click at [95, 173] on button "General" at bounding box center [117, 170] width 145 height 28
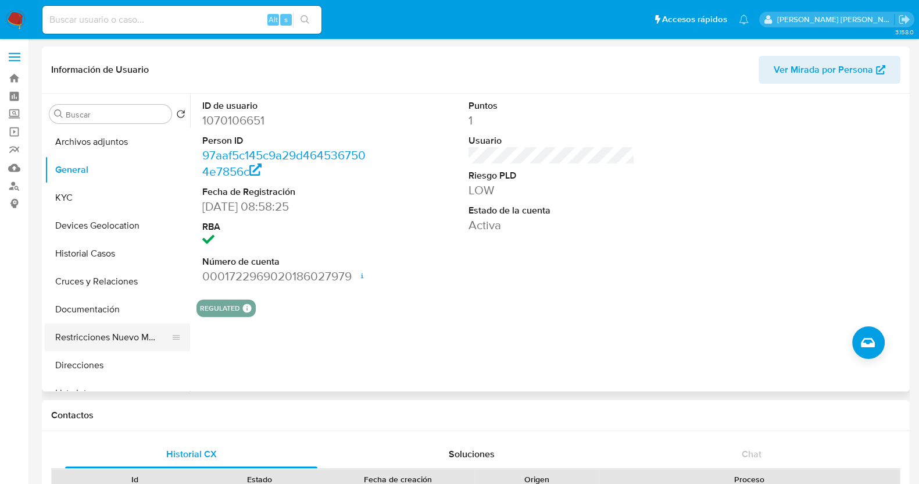
click at [117, 336] on button "Restricciones Nuevo Mundo" at bounding box center [113, 337] width 136 height 28
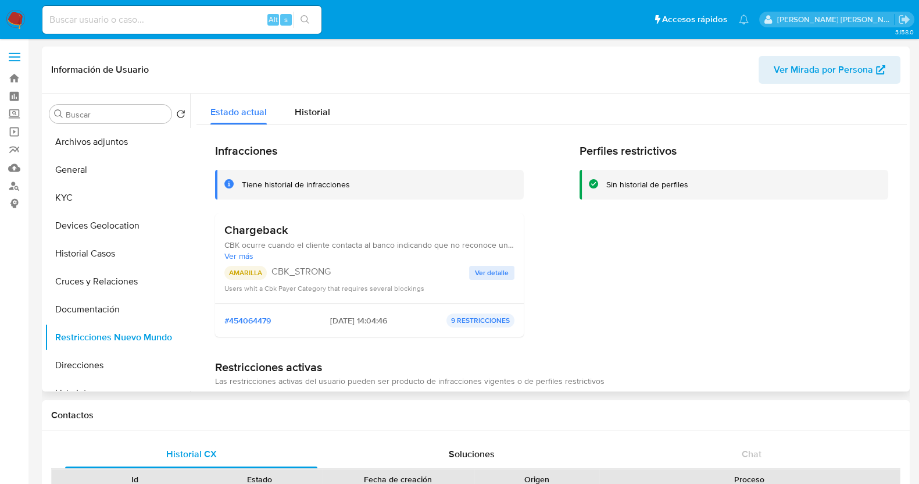
click at [488, 267] on span "Ver detalle" at bounding box center [492, 273] width 34 height 12
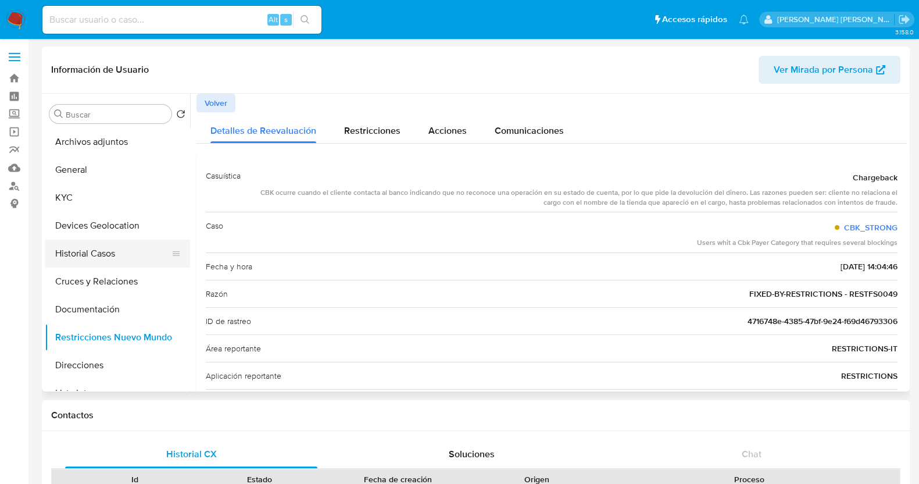
click at [108, 246] on button "Historial Casos" at bounding box center [113, 254] width 136 height 28
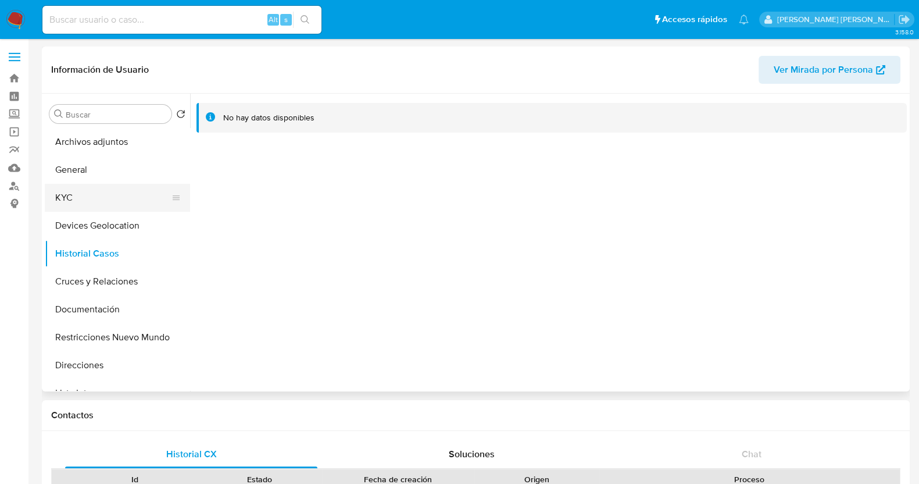
click at [76, 195] on button "KYC" at bounding box center [113, 198] width 136 height 28
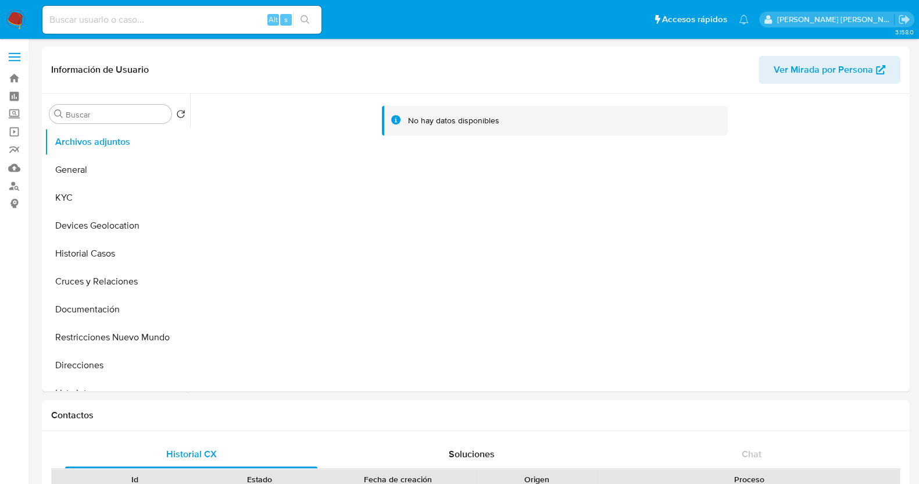
select select "10"
click at [81, 203] on button "KYC" at bounding box center [113, 198] width 136 height 28
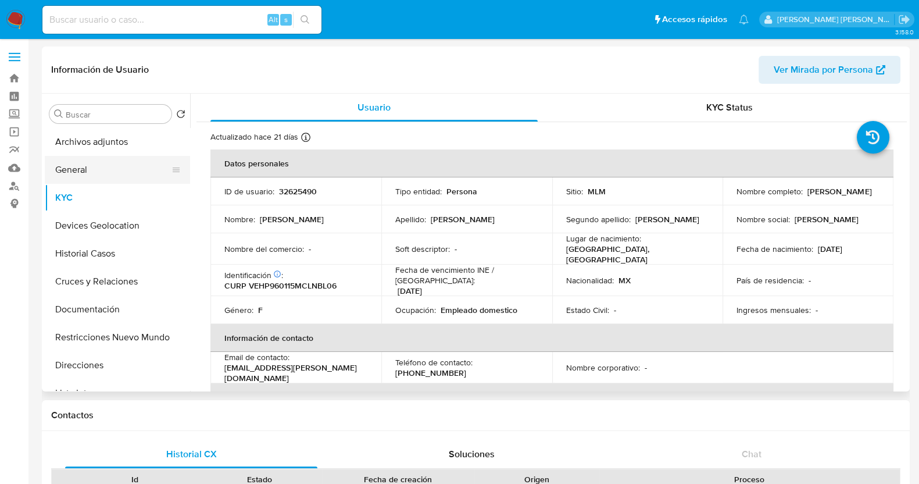
click at [105, 178] on button "General" at bounding box center [113, 170] width 136 height 28
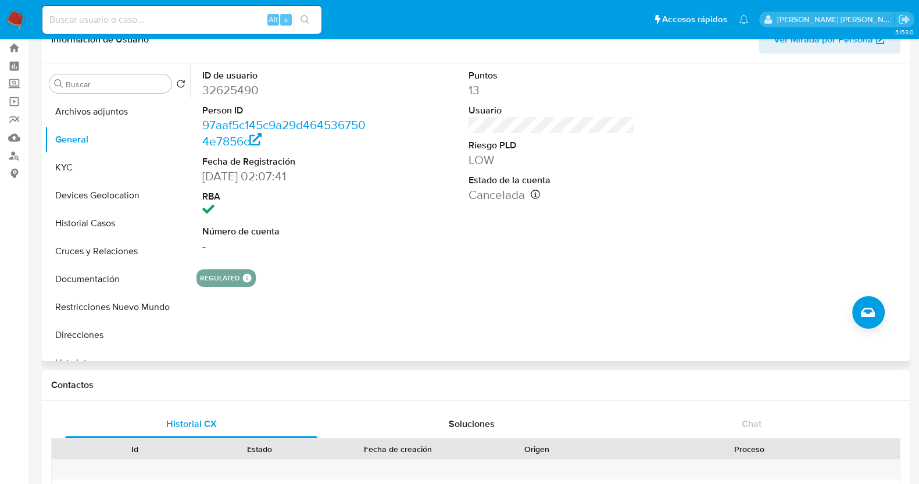
scroll to position [72, 0]
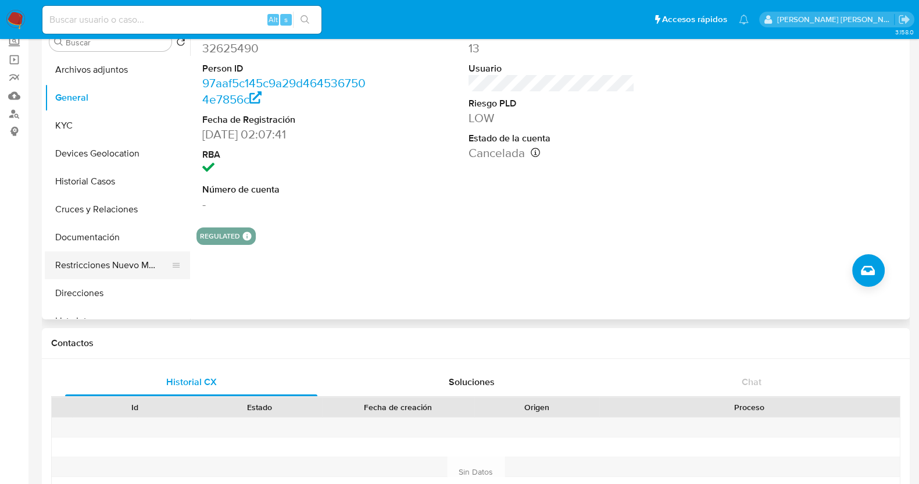
click at [101, 276] on button "Restricciones Nuevo Mundo" at bounding box center [113, 265] width 136 height 28
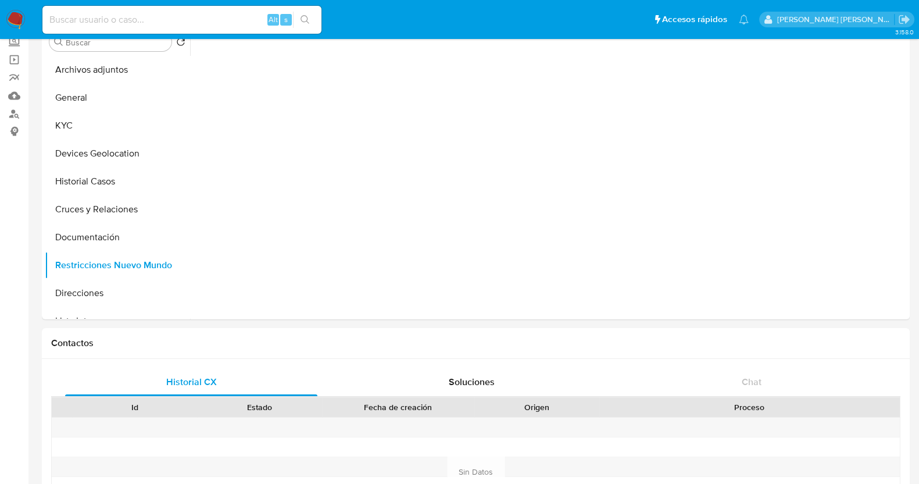
scroll to position [0, 0]
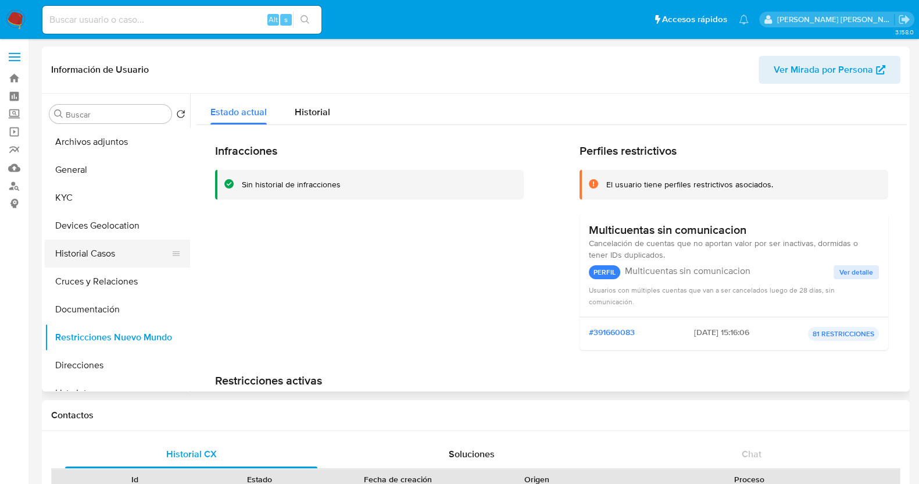
click at [98, 257] on button "Historial Casos" at bounding box center [113, 254] width 136 height 28
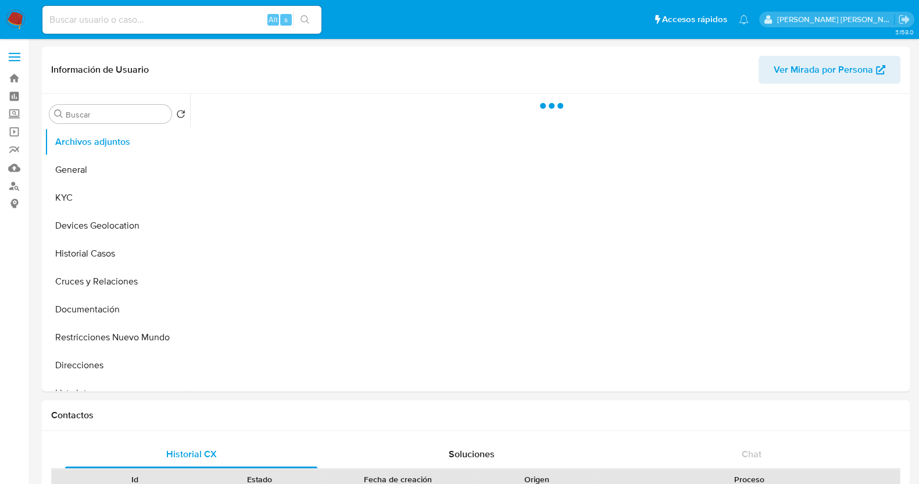
select select "10"
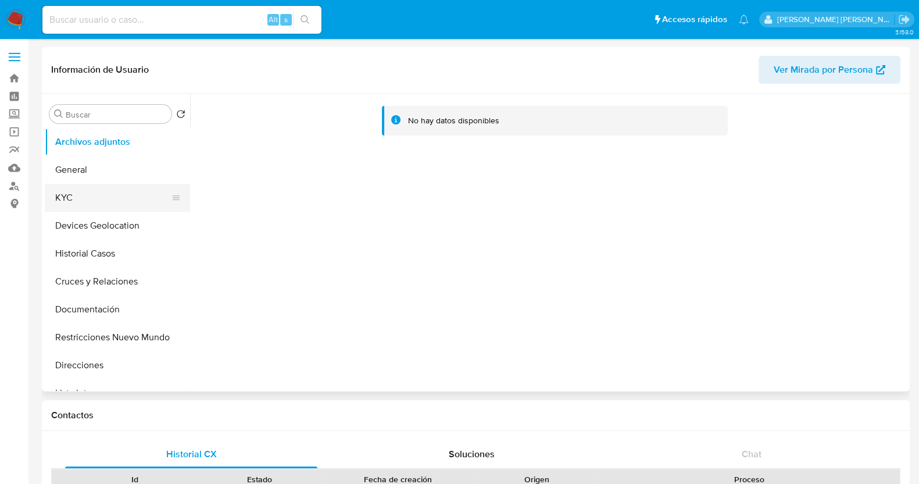
click at [93, 200] on button "KYC" at bounding box center [113, 198] width 136 height 28
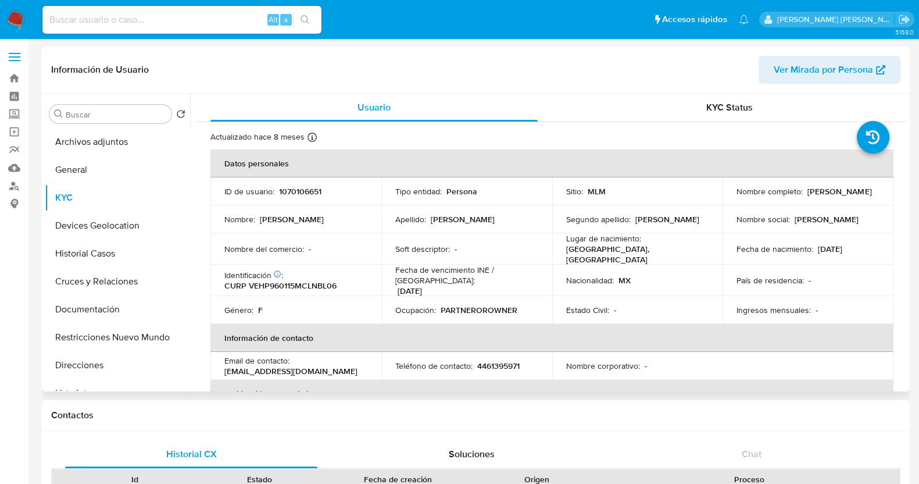
click at [299, 192] on p "1070106651" at bounding box center [300, 191] width 42 height 10
copy p "1070106651"
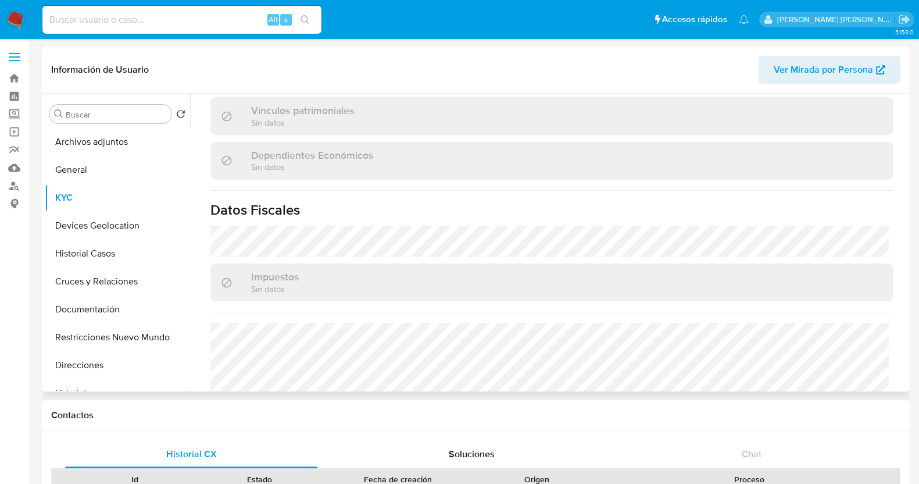
scroll to position [730, 0]
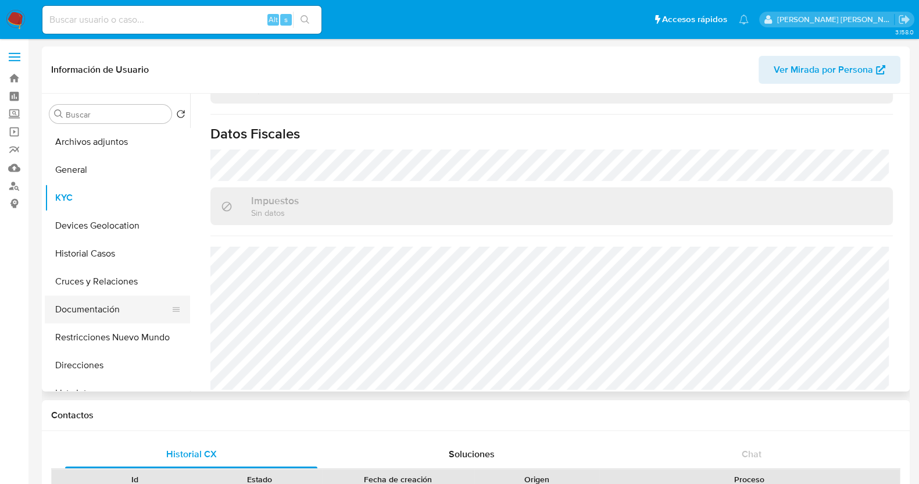
click at [120, 312] on button "Documentación" at bounding box center [113, 309] width 136 height 28
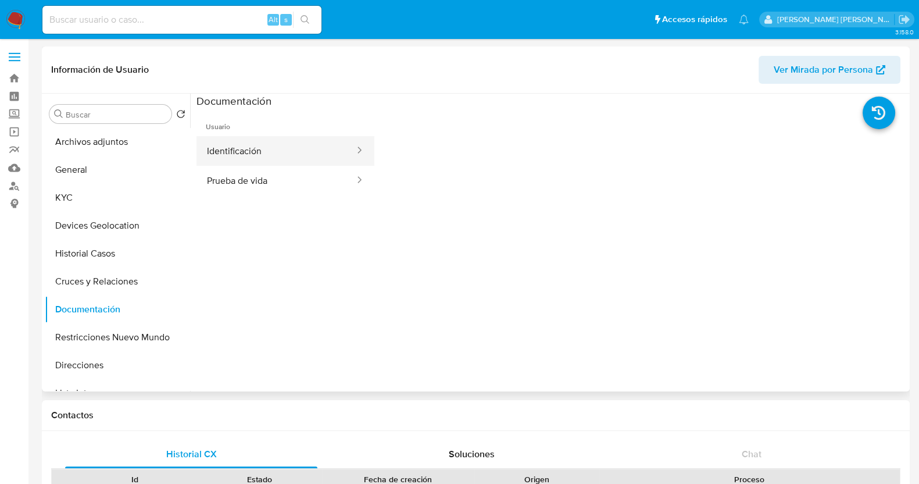
drag, startPoint x: 288, startPoint y: 152, endPoint x: 329, endPoint y: 146, distance: 40.6
click at [290, 152] on button "Identificación" at bounding box center [276, 151] width 159 height 30
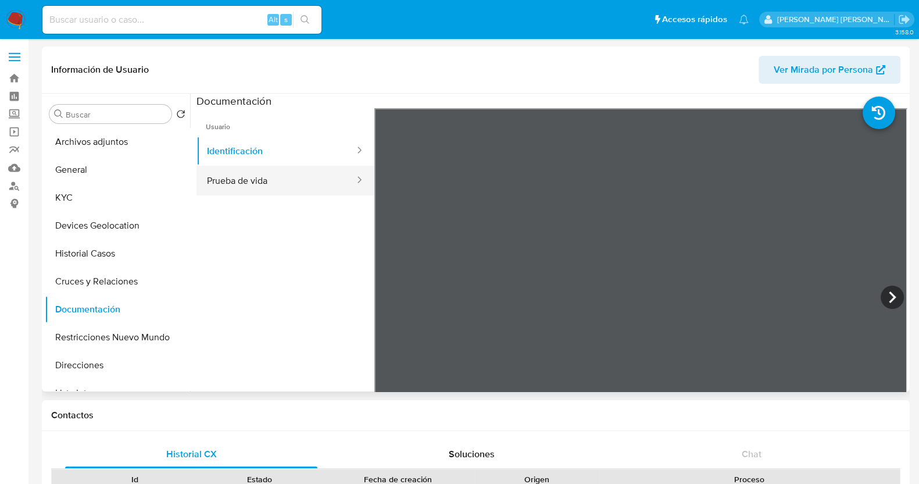
click at [273, 174] on button "Prueba de vida" at bounding box center [276, 181] width 159 height 30
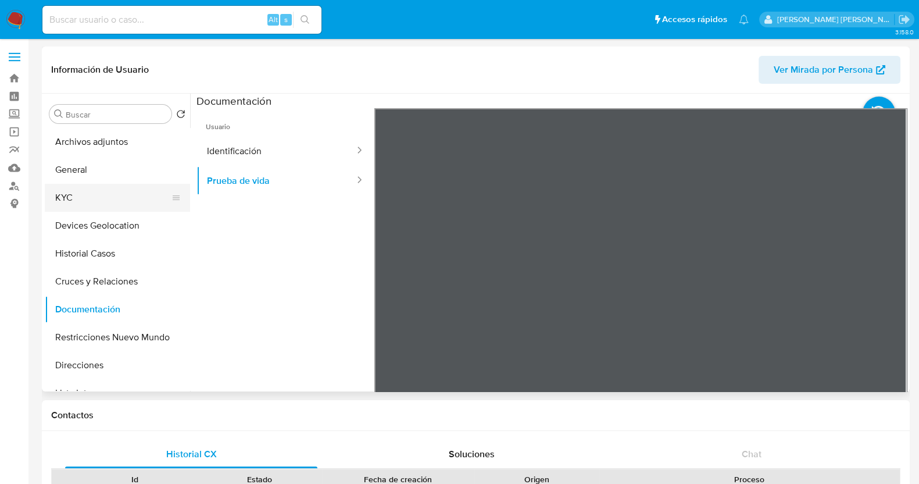
click at [75, 197] on button "KYC" at bounding box center [113, 198] width 136 height 28
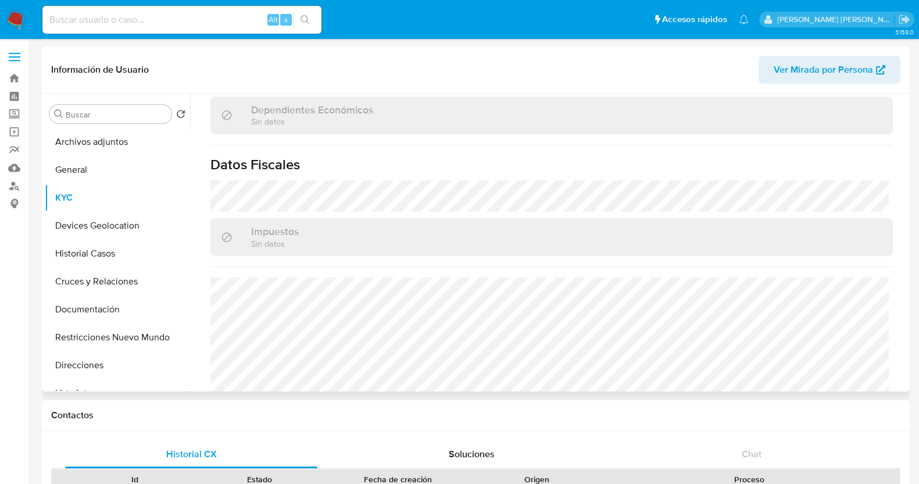
scroll to position [730, 0]
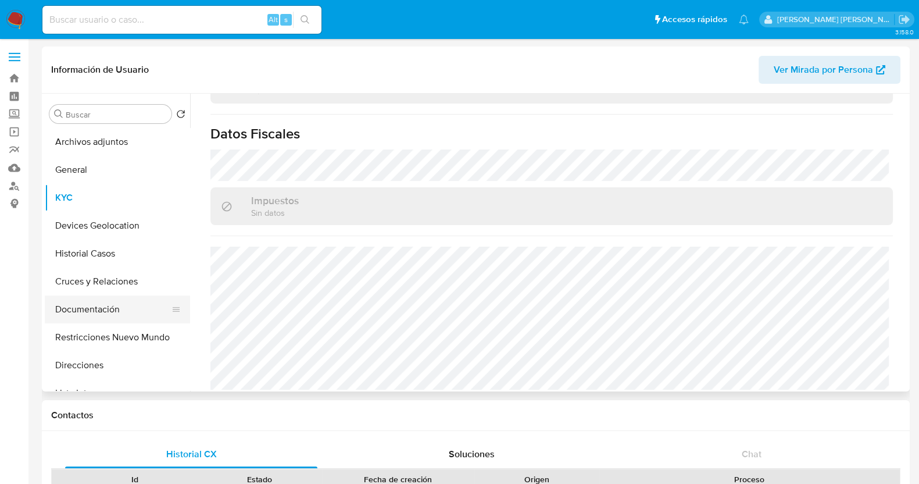
click at [95, 308] on button "Documentación" at bounding box center [113, 309] width 136 height 28
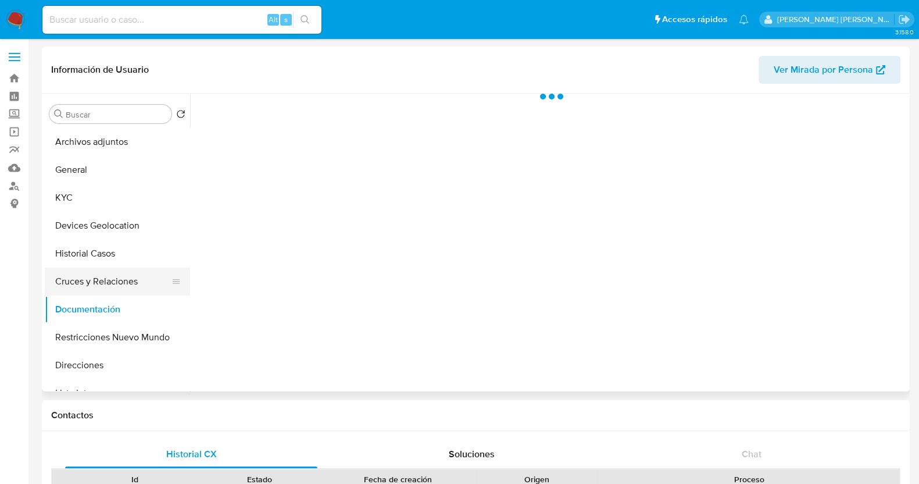
scroll to position [0, 0]
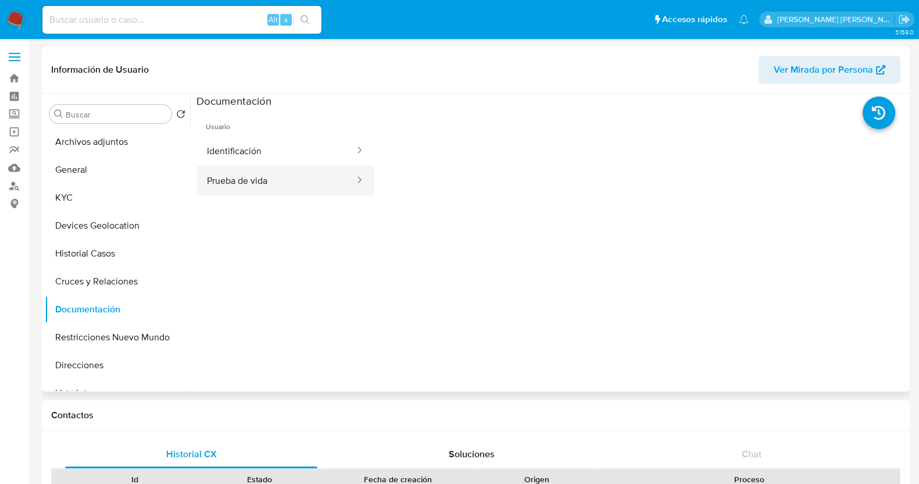
drag, startPoint x: 301, startPoint y: 161, endPoint x: 312, endPoint y: 183, distance: 24.5
click at [302, 161] on button "Identificación" at bounding box center [276, 151] width 159 height 30
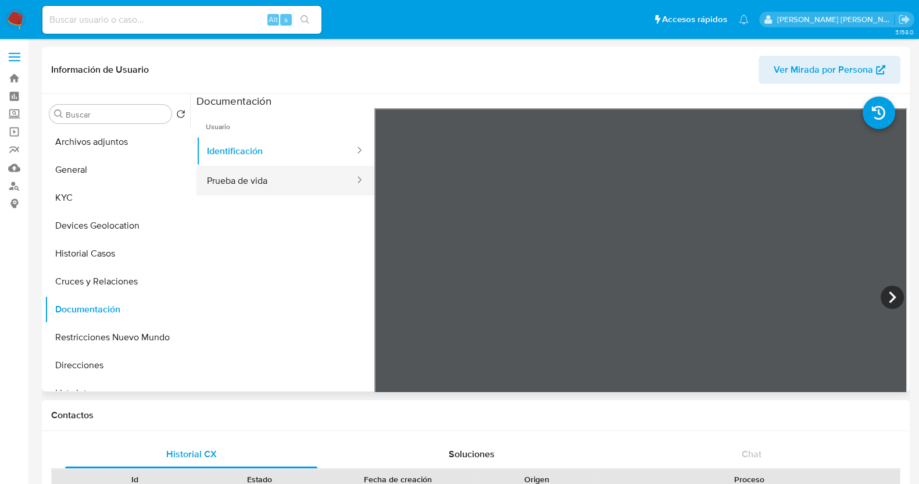
click at [313, 183] on button "Prueba de vida" at bounding box center [276, 181] width 159 height 30
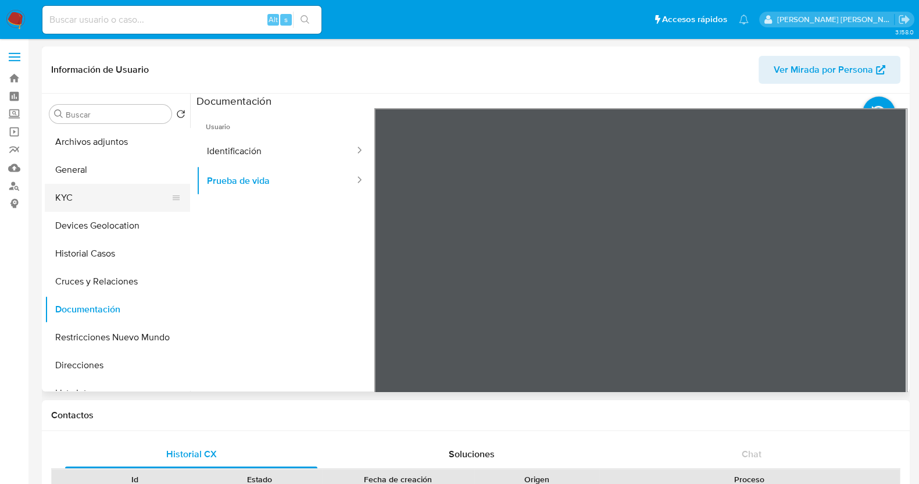
click at [96, 194] on button "KYC" at bounding box center [113, 198] width 136 height 28
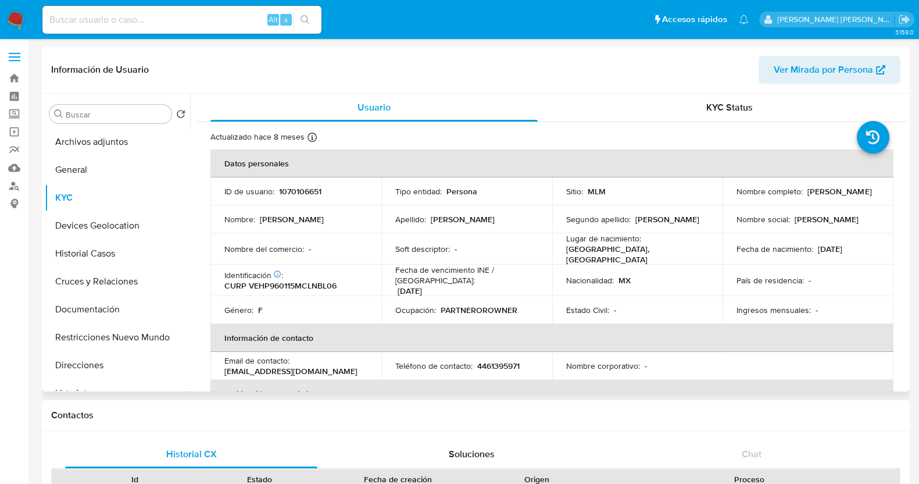
drag, startPoint x: 796, startPoint y: 194, endPoint x: 832, endPoint y: 195, distance: 36.1
click at [832, 195] on td "Nombre completo : [PERSON_NAME]" at bounding box center [808, 191] width 171 height 28
copy p "[PERSON_NAME]"
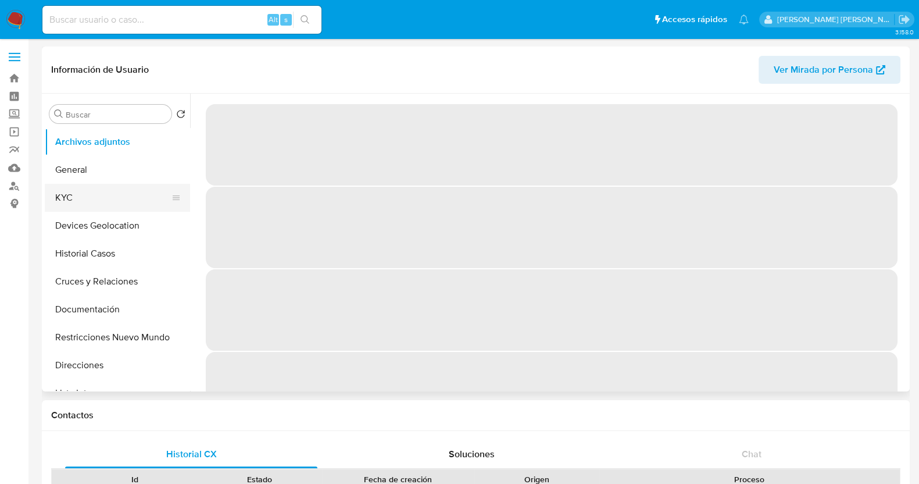
select select "10"
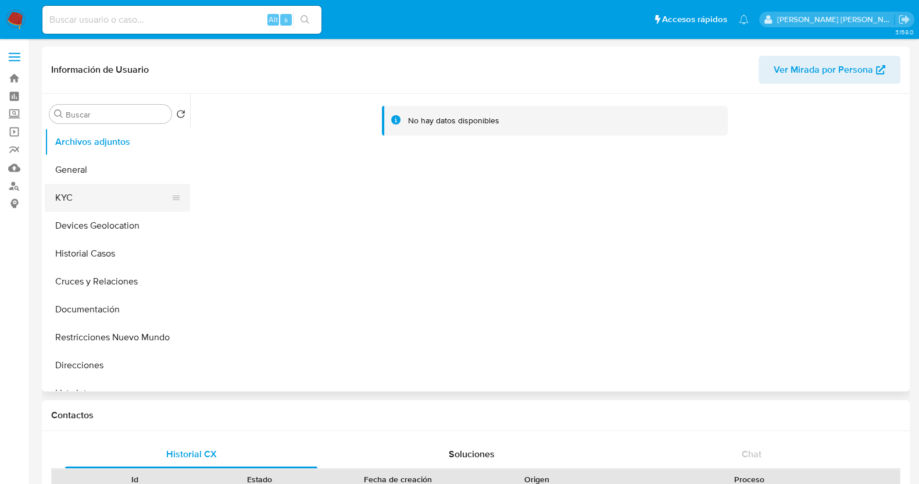
click at [101, 204] on button "KYC" at bounding box center [113, 198] width 136 height 28
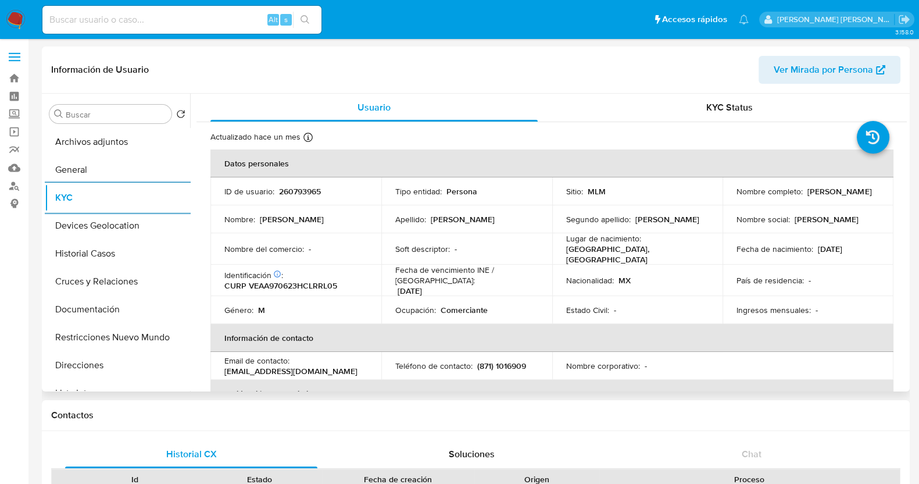
click at [291, 194] on p "260793965" at bounding box center [300, 191] width 42 height 10
copy p "260793965"
click at [106, 306] on button "Documentación" at bounding box center [113, 309] width 136 height 28
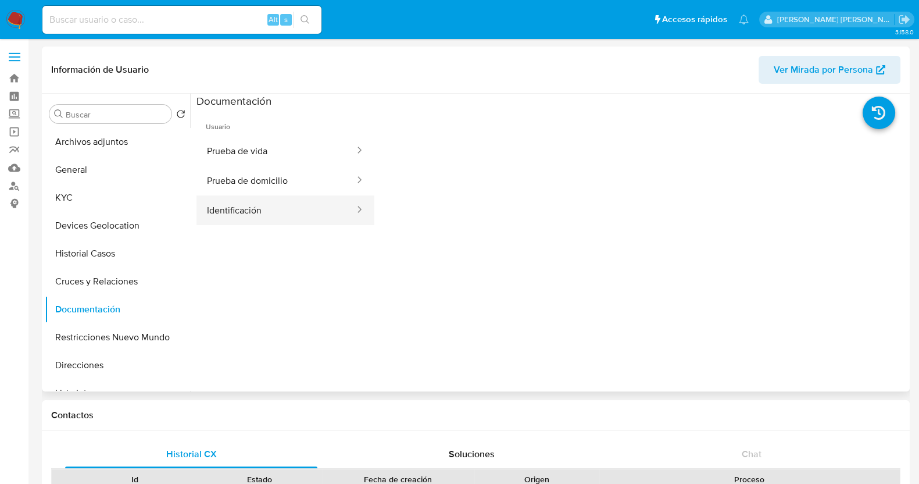
click at [294, 205] on button "Identificación" at bounding box center [276, 210] width 159 height 30
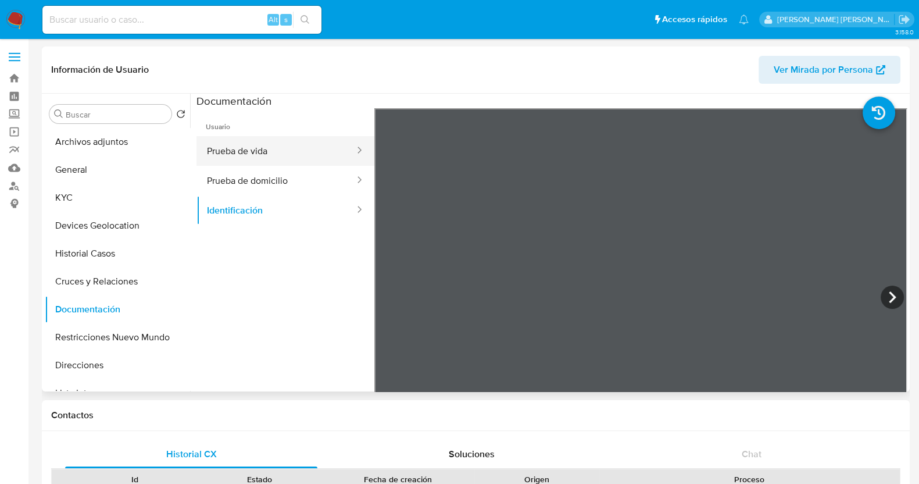
click at [278, 155] on button "Prueba de vida" at bounding box center [276, 151] width 159 height 30
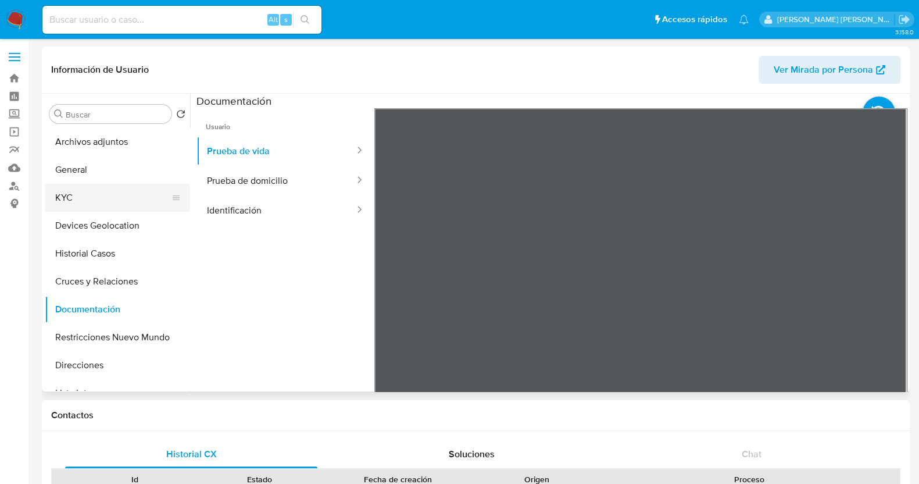
click at [94, 197] on button "KYC" at bounding box center [113, 198] width 136 height 28
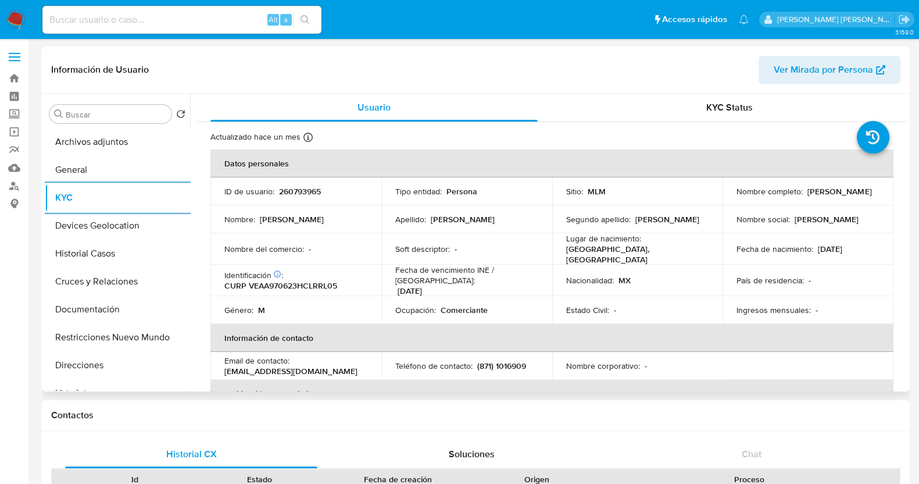
click at [311, 186] on p "260793965" at bounding box center [300, 191] width 42 height 10
copy p "260793965"
click at [109, 254] on button "Historial Casos" at bounding box center [113, 254] width 136 height 28
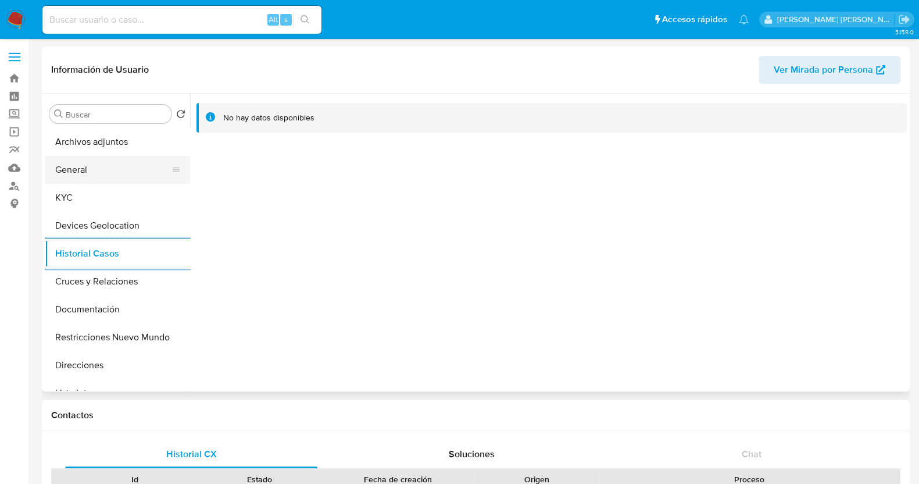
click at [94, 168] on button "General" at bounding box center [113, 170] width 136 height 28
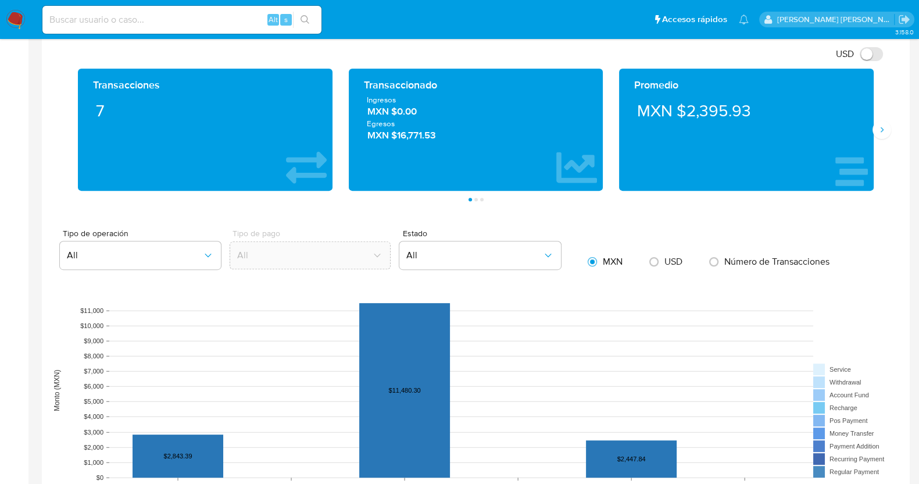
scroll to position [436, 0]
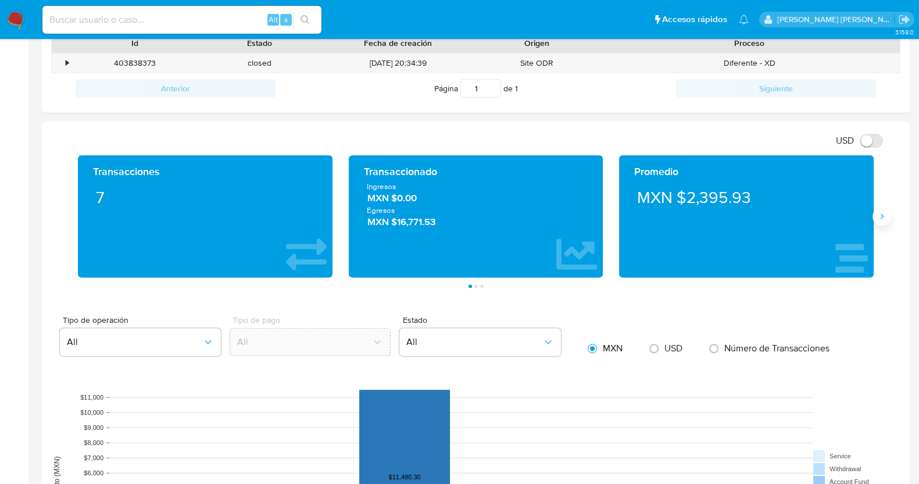
click at [884, 221] on button "Siguiente" at bounding box center [882, 216] width 19 height 19
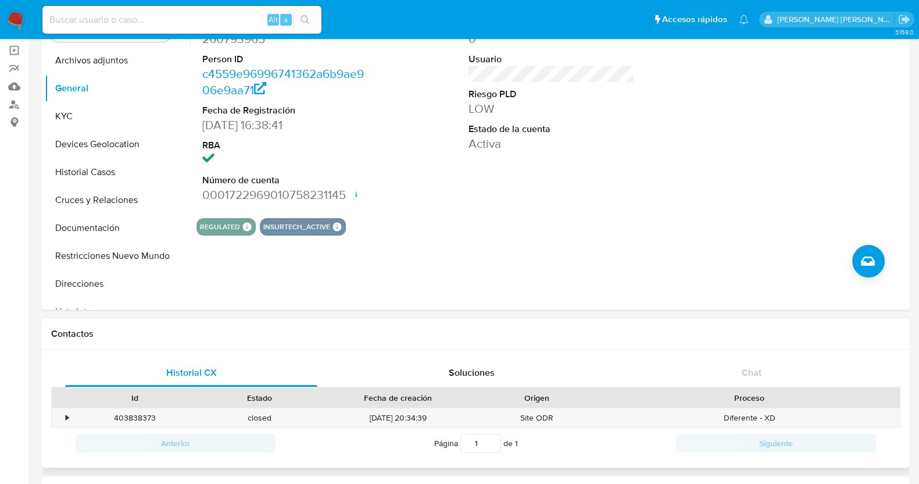
scroll to position [0, 0]
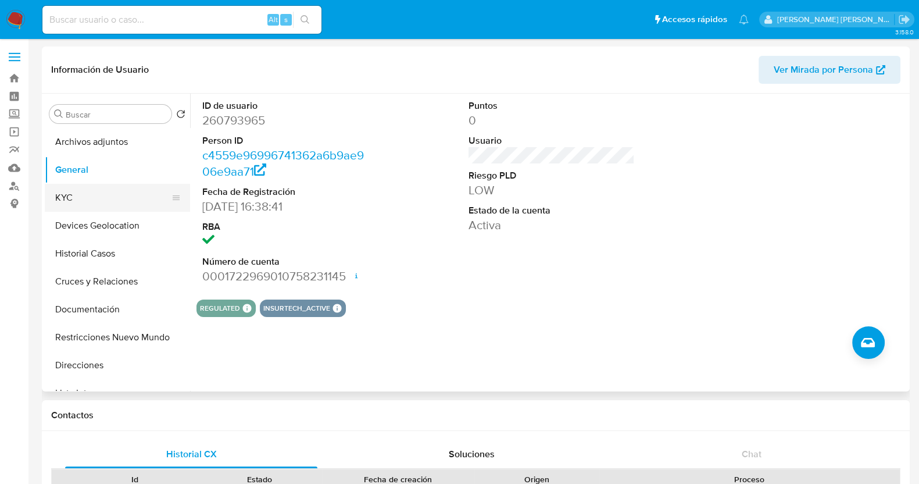
click at [99, 192] on button "KYC" at bounding box center [113, 198] width 136 height 28
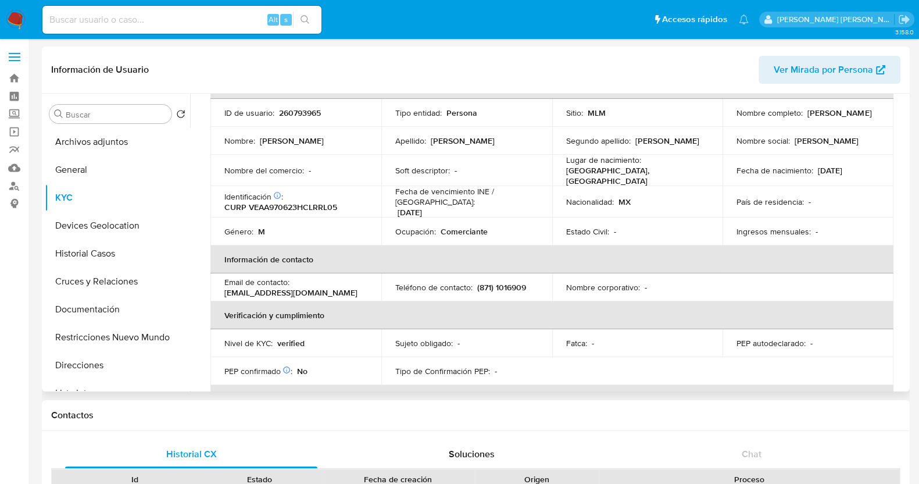
scroll to position [72, 0]
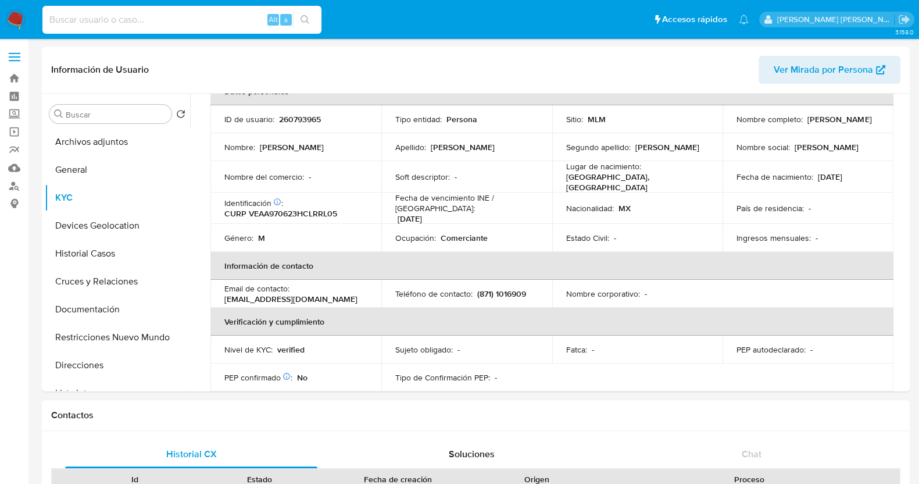
click at [130, 19] on input at bounding box center [181, 19] width 279 height 15
paste input "1326729596"
type input "1326729596"
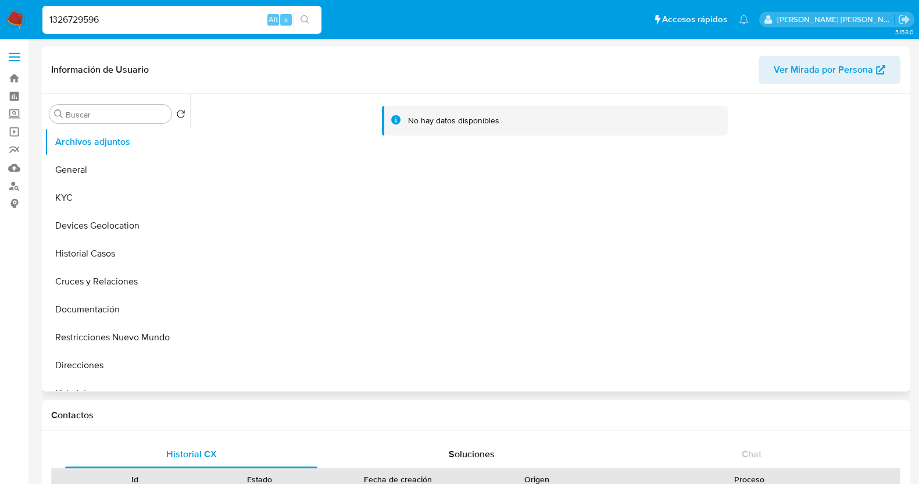
select select "10"
click at [85, 198] on button "KYC" at bounding box center [113, 198] width 136 height 28
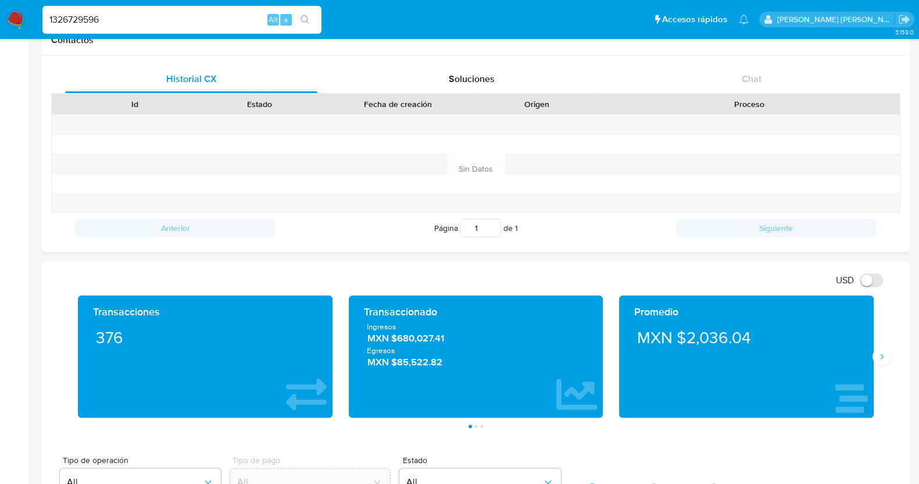
scroll to position [436, 0]
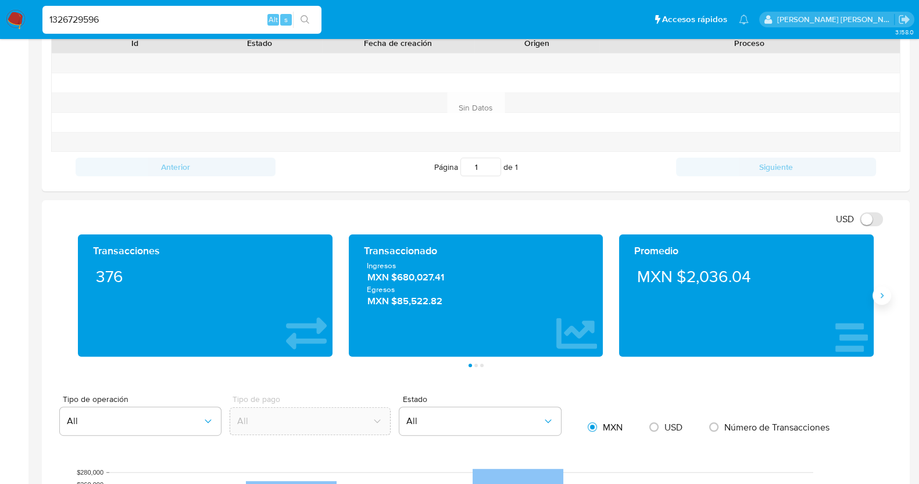
drag, startPoint x: 885, startPoint y: 294, endPoint x: 873, endPoint y: 295, distance: 11.6
click at [885, 294] on icon "Siguiente" at bounding box center [882, 295] width 9 height 9
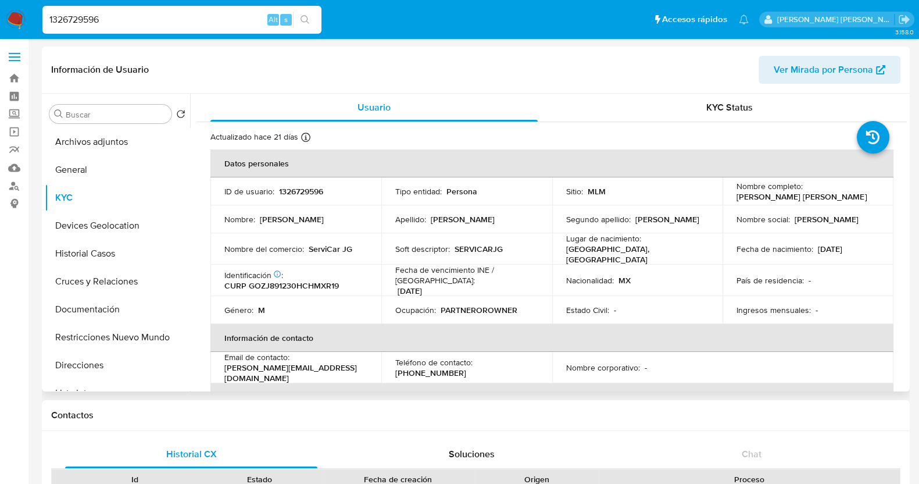
scroll to position [0, 0]
click at [70, 173] on button "General" at bounding box center [113, 170] width 136 height 28
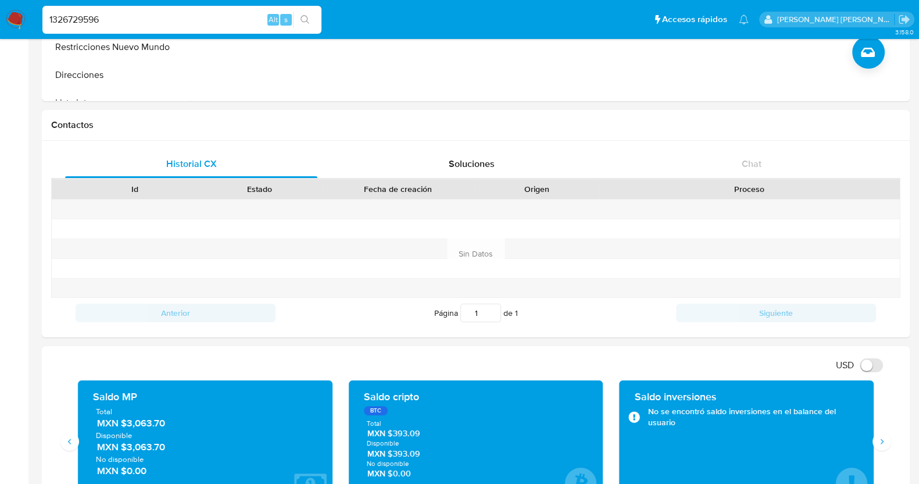
scroll to position [508, 0]
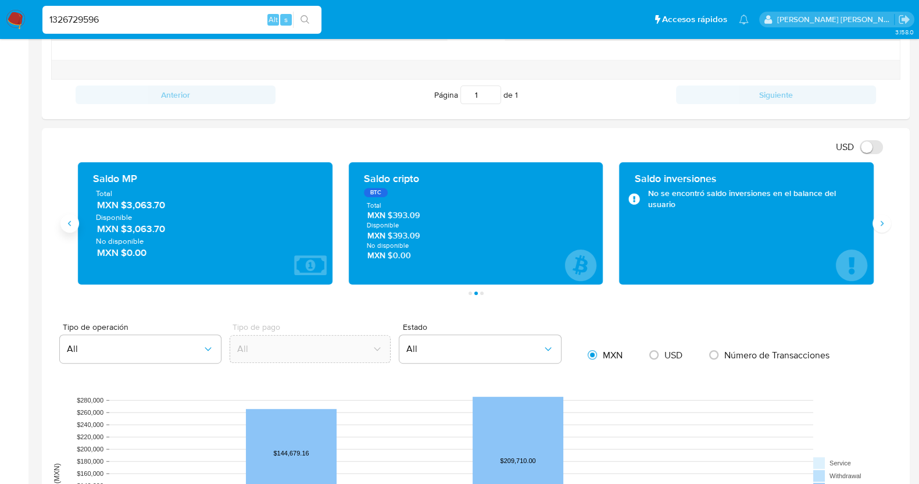
click at [71, 222] on icon "Anterior" at bounding box center [69, 223] width 9 height 9
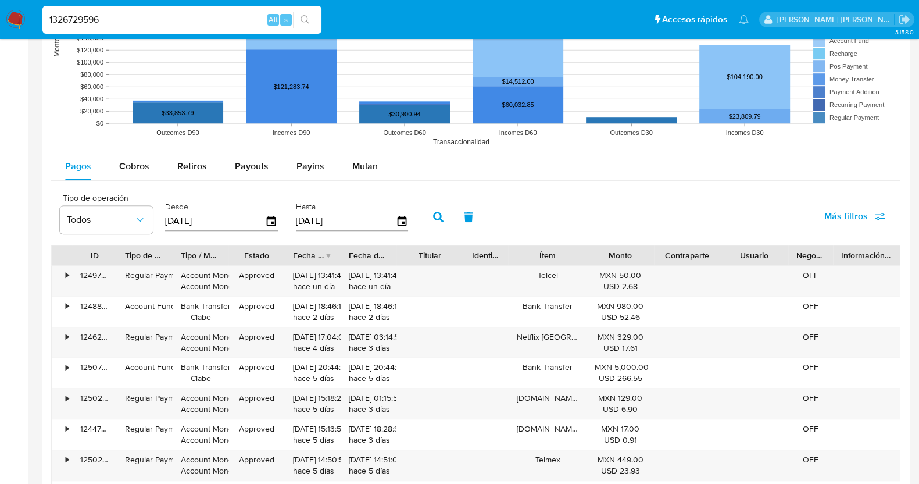
scroll to position [1017, 0]
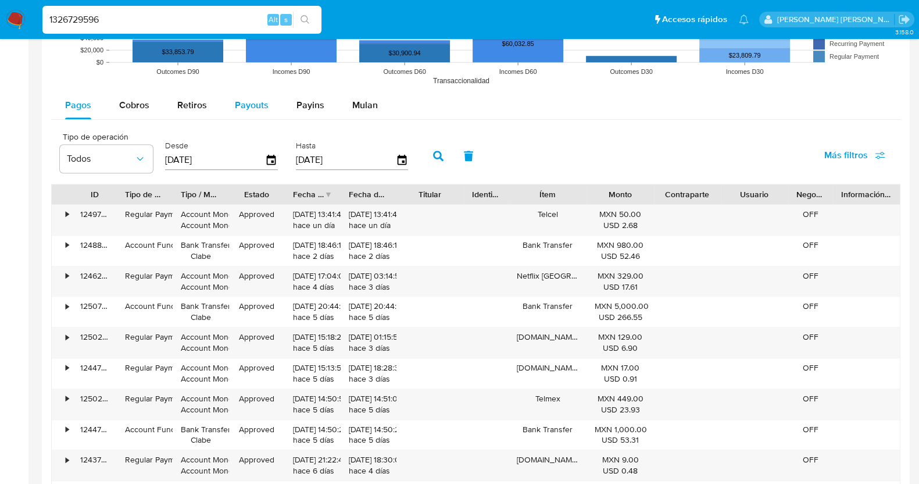
click at [252, 108] on span "Payouts" at bounding box center [252, 104] width 34 height 13
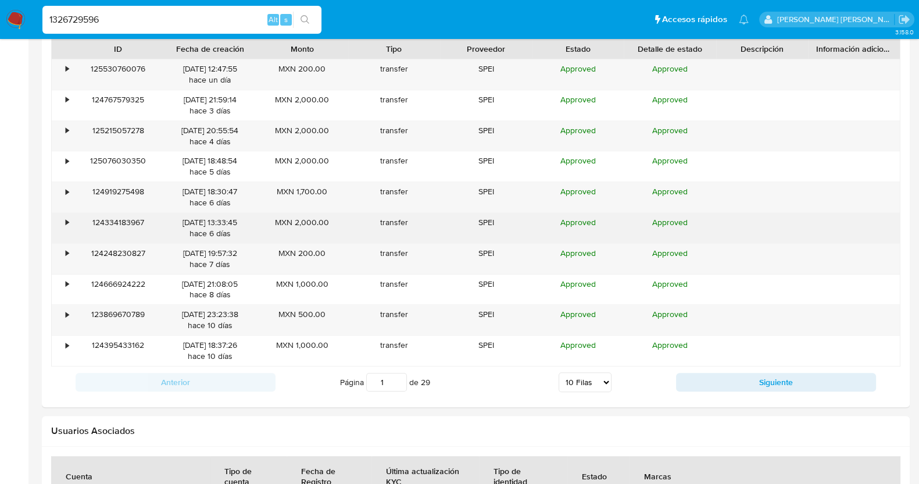
scroll to position [1090, 0]
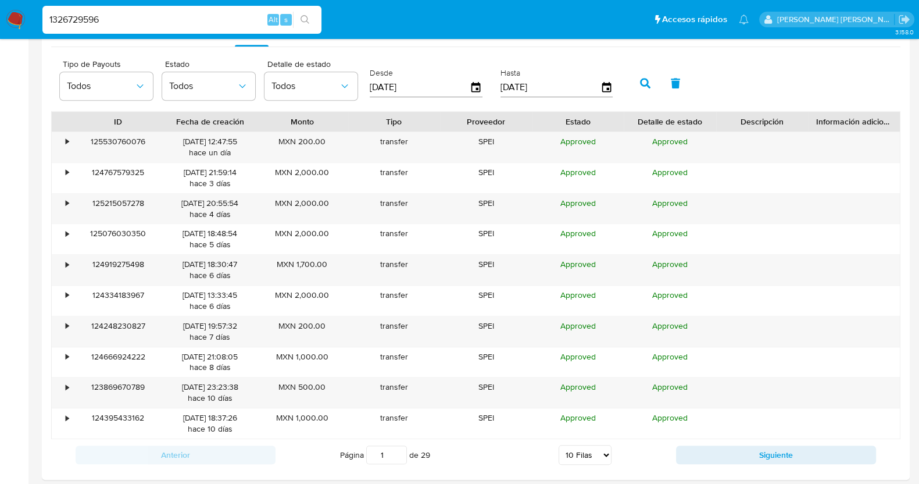
click at [595, 454] on select "5 Filas 10 Filas 20 Filas 25 Filas 50 Filas 100 Filas" at bounding box center [585, 455] width 53 height 20
select select "100"
click at [559, 445] on select "5 Filas 10 Filas 20 Filas 25 Filas 50 Filas 100 Filas" at bounding box center [585, 455] width 53 height 20
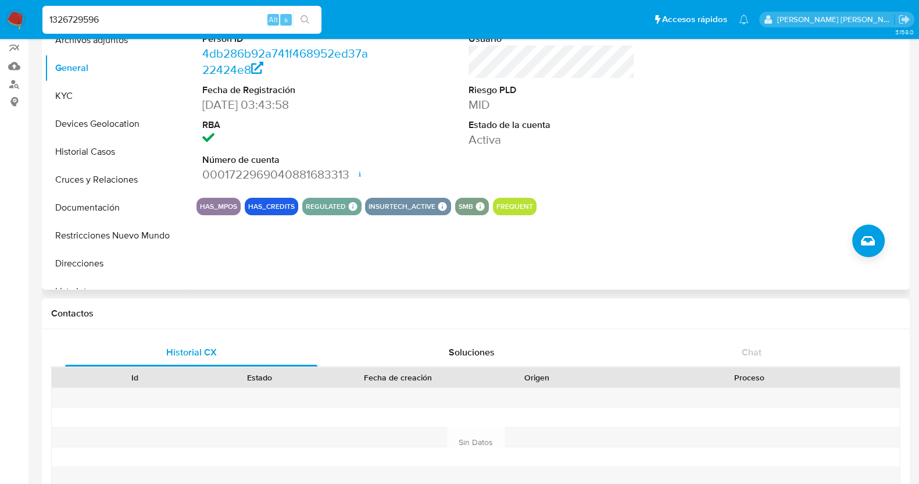
scroll to position [0, 0]
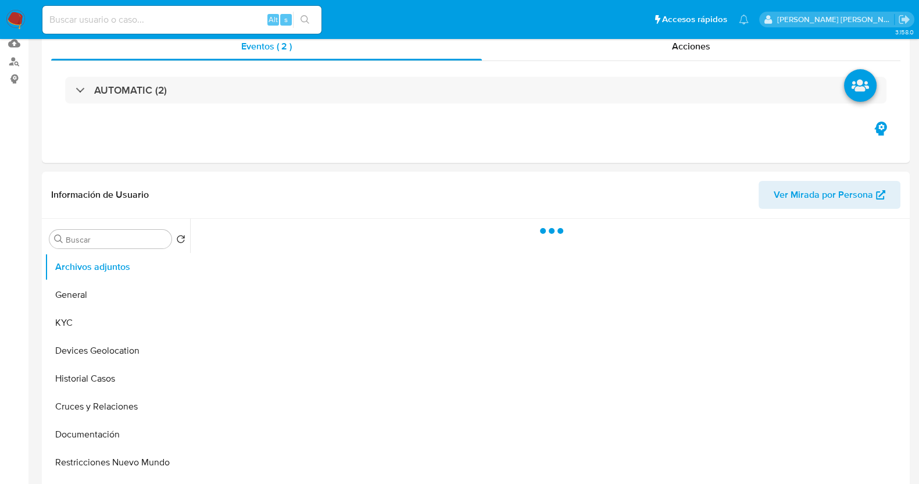
scroll to position [218, 0]
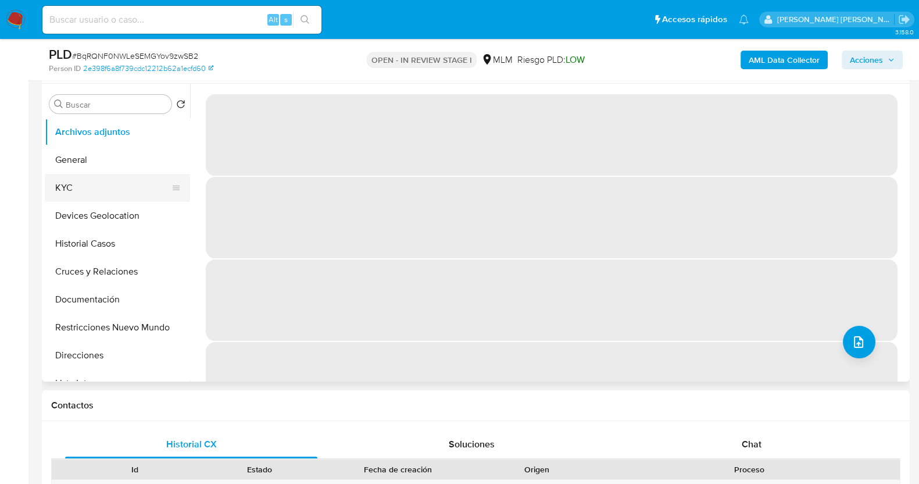
drag, startPoint x: 93, startPoint y: 188, endPoint x: 179, endPoint y: 184, distance: 85.6
click at [94, 188] on button "KYC" at bounding box center [113, 188] width 136 height 28
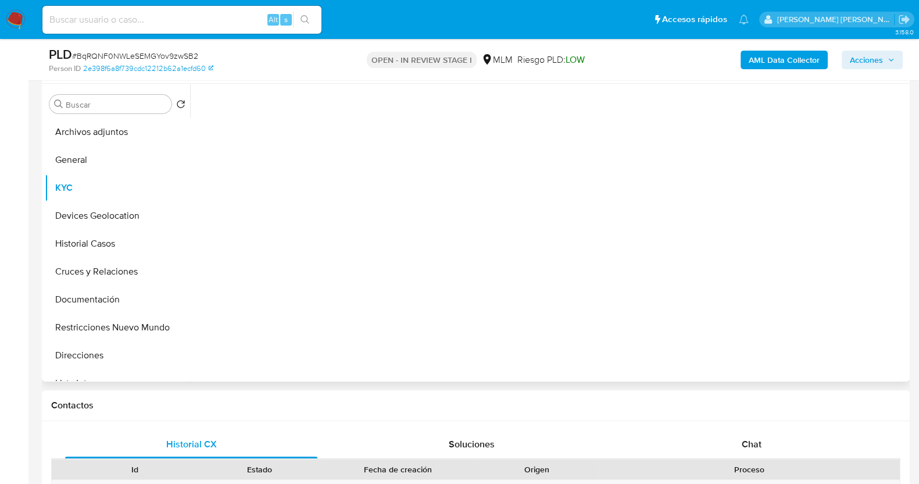
select select "10"
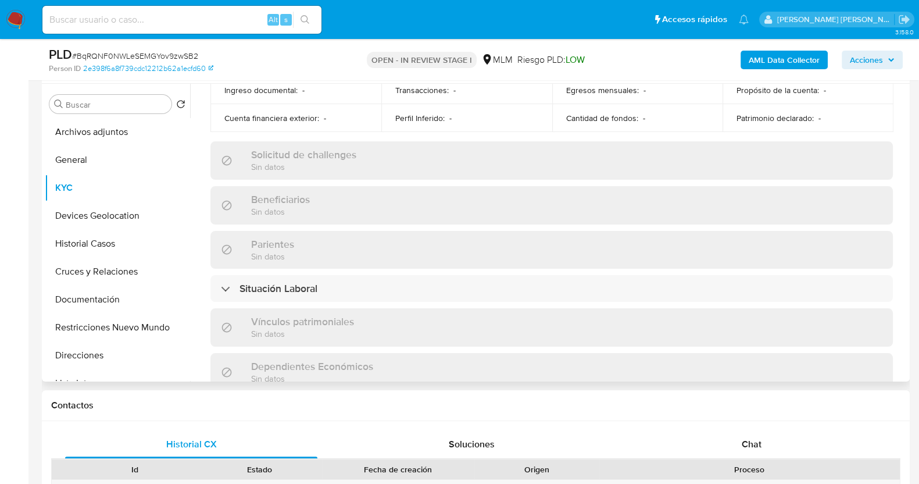
scroll to position [730, 0]
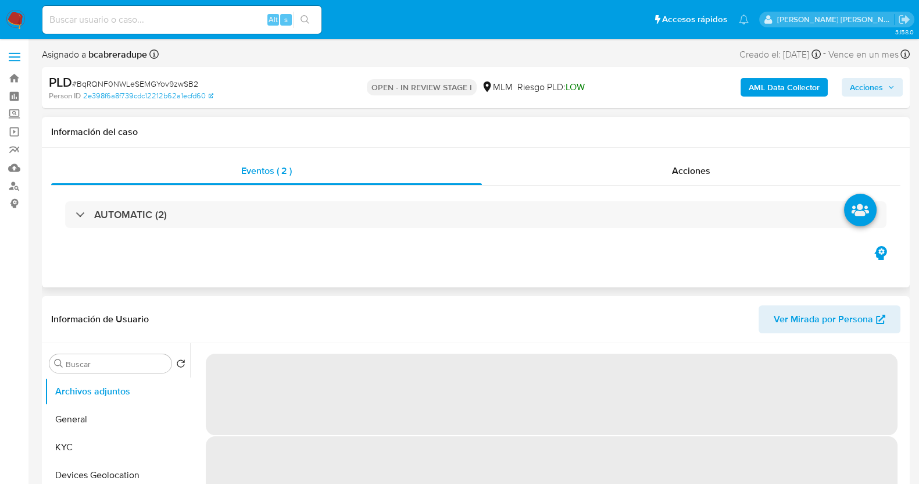
select select "10"
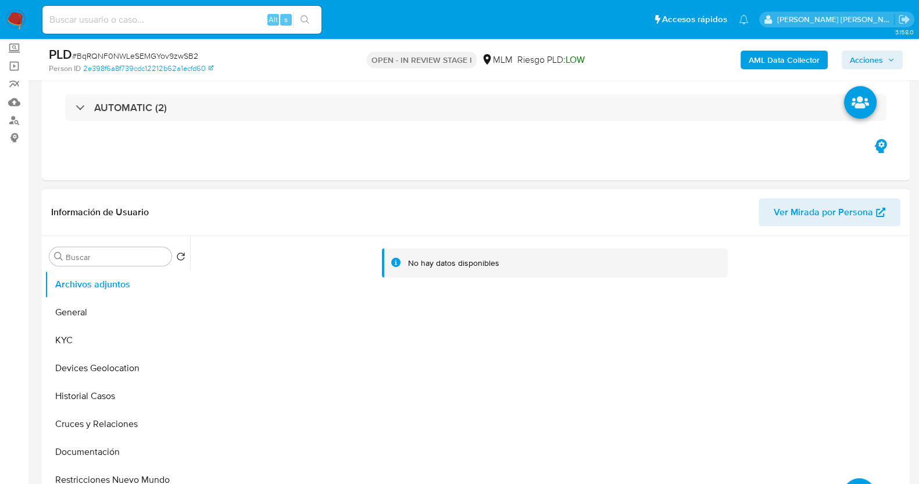
scroll to position [72, 0]
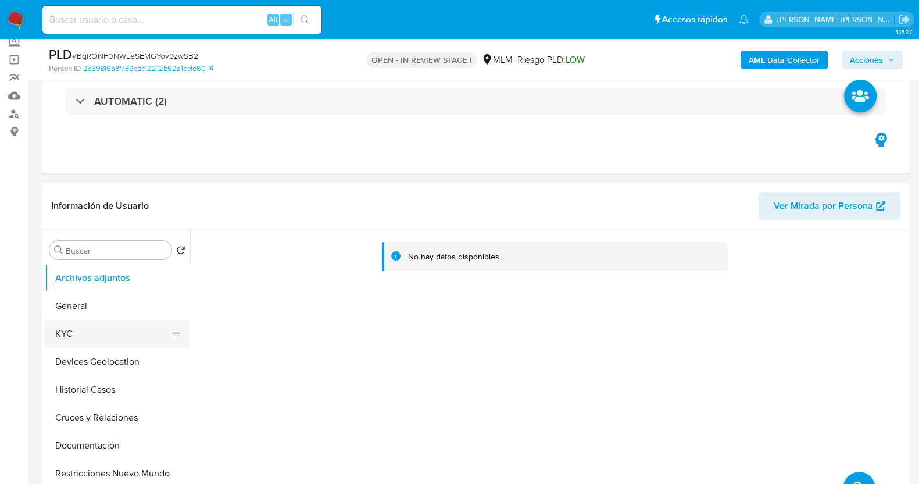
click at [76, 330] on button "KYC" at bounding box center [113, 334] width 136 height 28
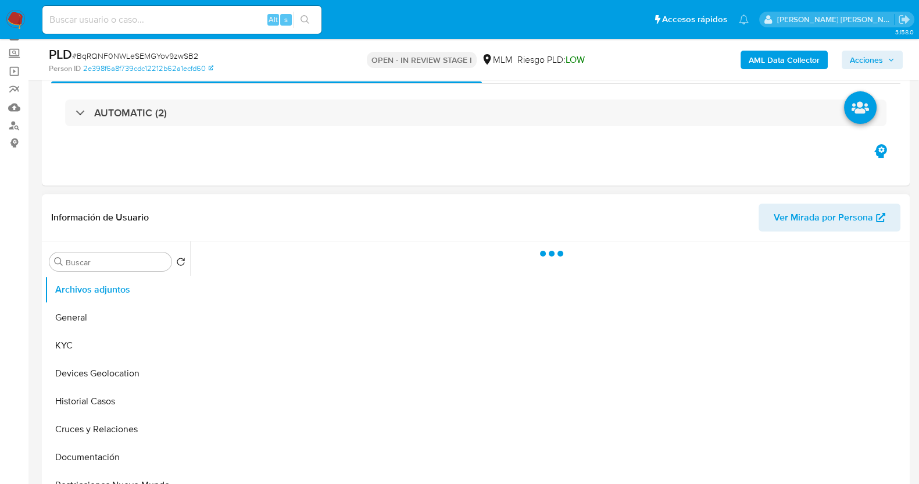
scroll to position [145, 0]
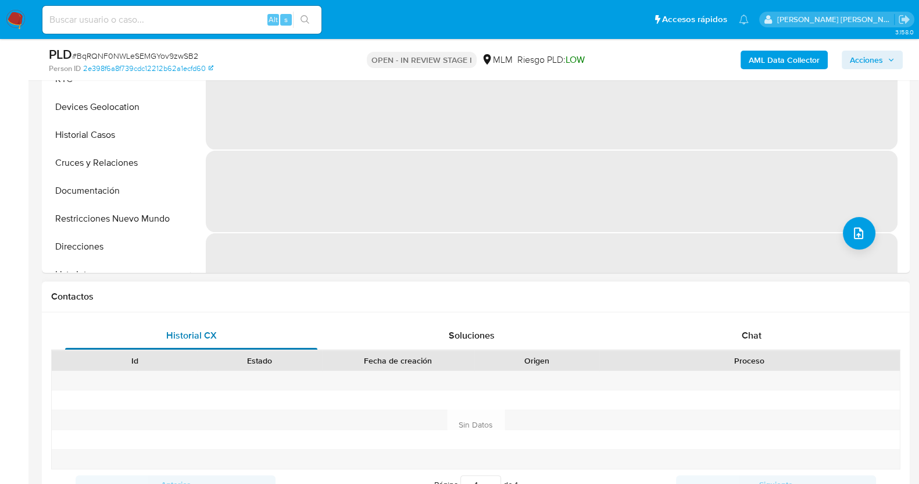
select select "10"
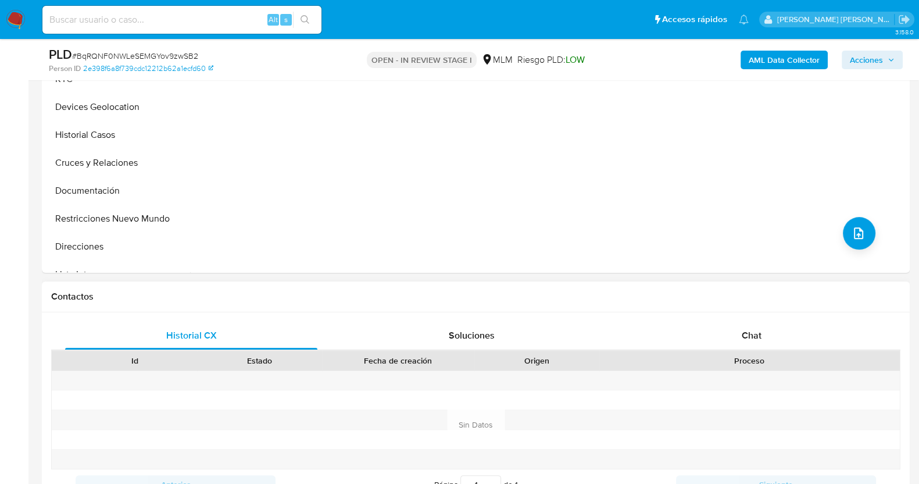
scroll to position [436, 0]
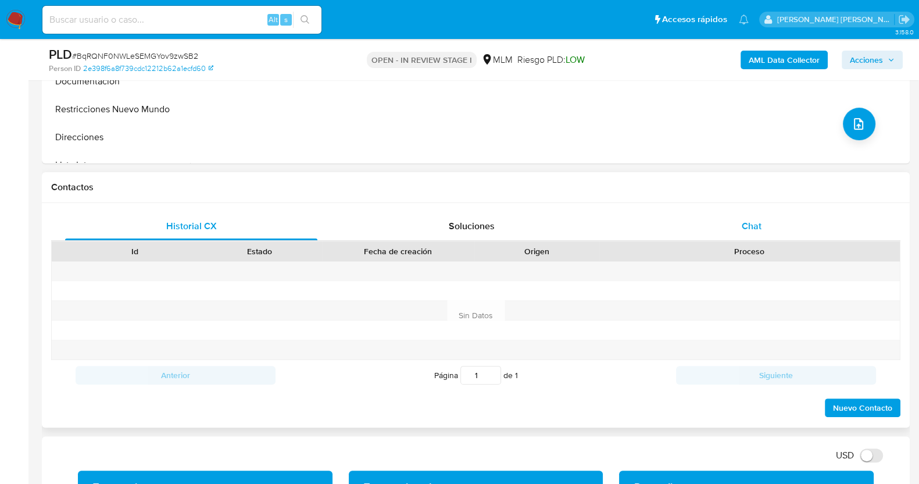
click at [772, 226] on div "Chat" at bounding box center [752, 226] width 252 height 28
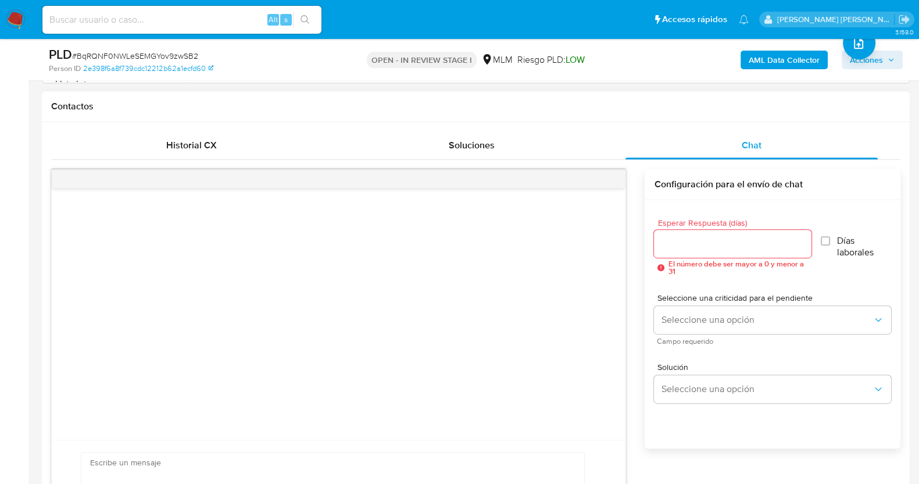
scroll to position [581, 0]
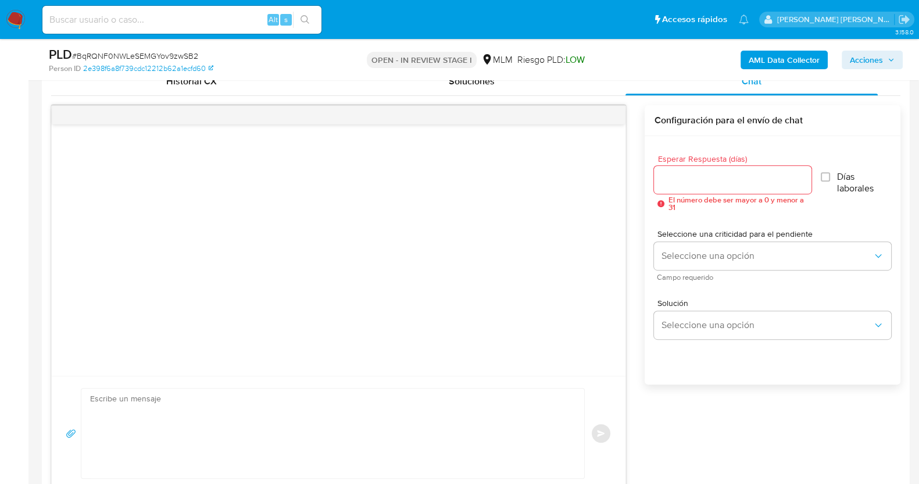
click at [722, 187] on div at bounding box center [732, 180] width 157 height 28
click at [721, 180] on input "Esperar Respuesta (días)" at bounding box center [732, 179] width 157 height 15
type input "3"
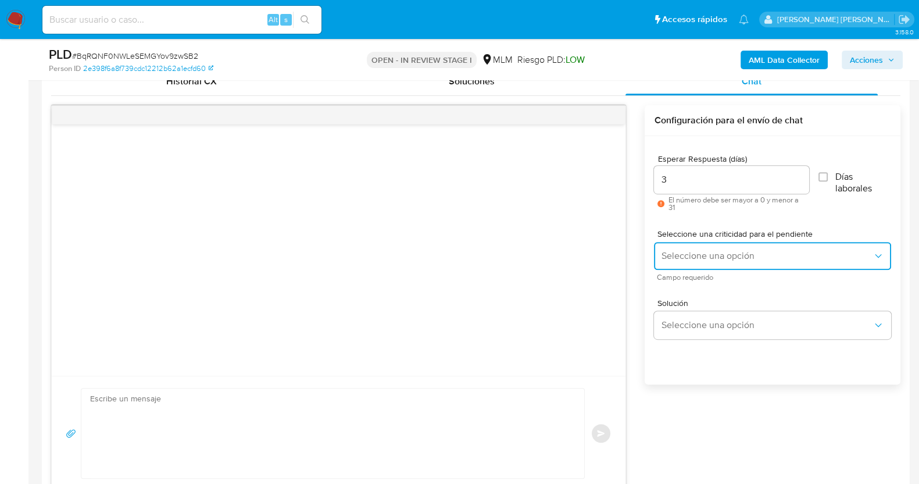
click at [727, 251] on span "Seleccione una opción" at bounding box center [767, 256] width 212 height 12
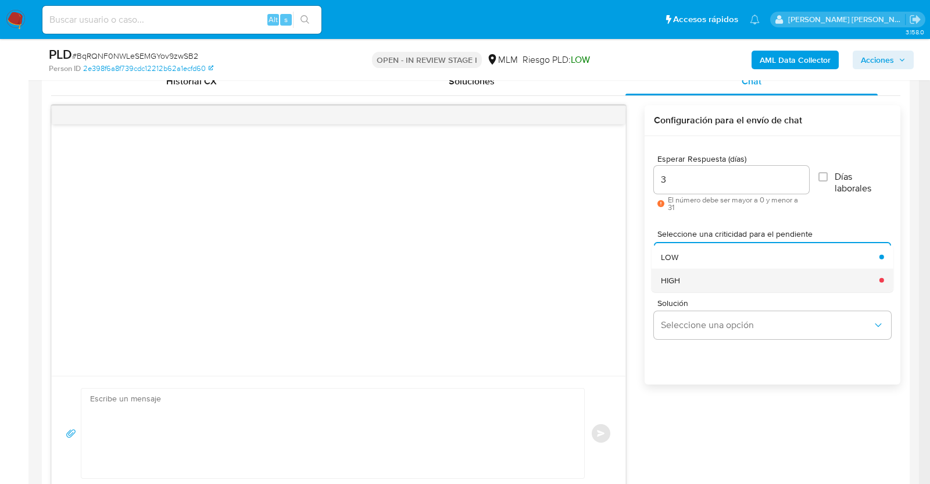
click at [686, 289] on div "HIGH" at bounding box center [767, 279] width 212 height 23
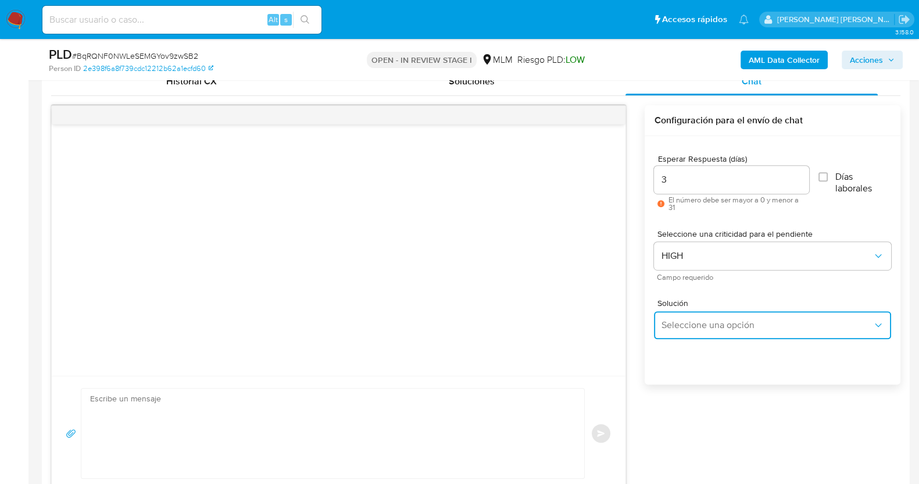
click at [710, 321] on span "Seleccione una opción" at bounding box center [767, 325] width 212 height 12
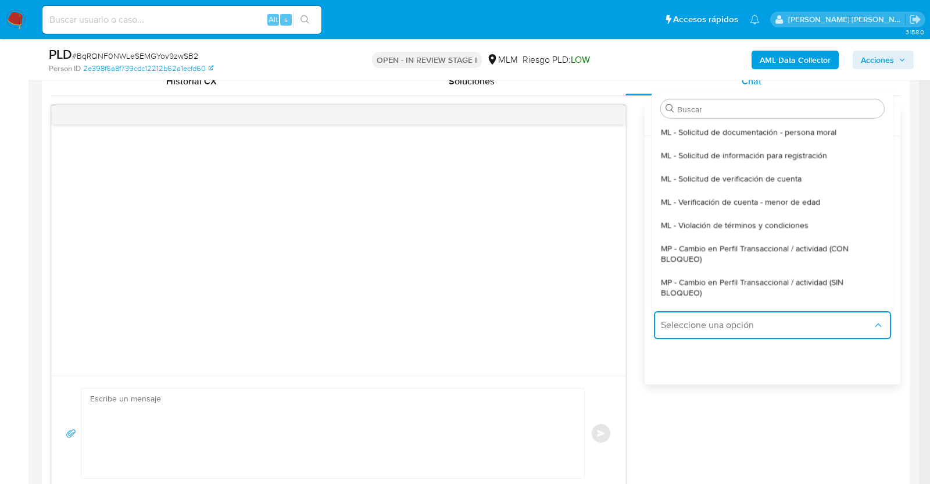
drag, startPoint x: 718, startPoint y: 295, endPoint x: 608, endPoint y: 309, distance: 111.4
click at [718, 293] on span "MP - Cambio en Perfil Transaccional / actividad (SIN BLOQUEO)" at bounding box center [769, 286] width 216 height 21
type textarea "Estimado ,Te comunicamos que se ha identificado un cambio en el uso habitual de…"
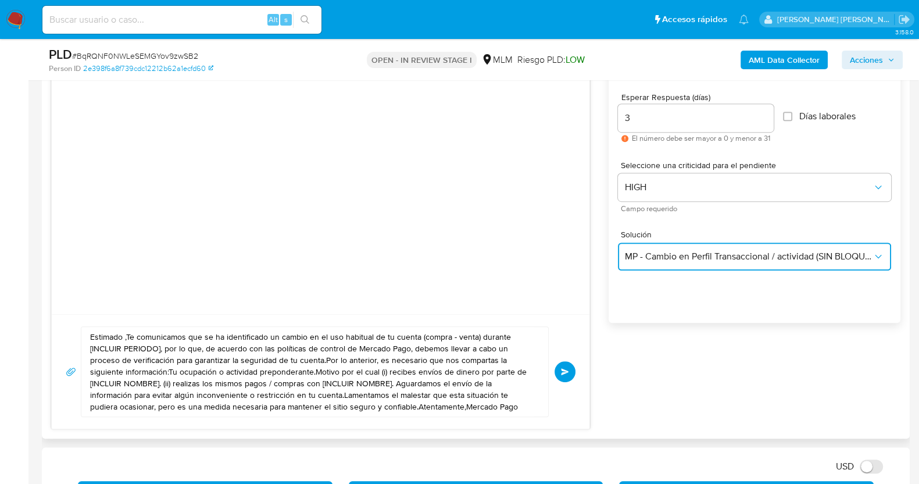
scroll to position [727, 0]
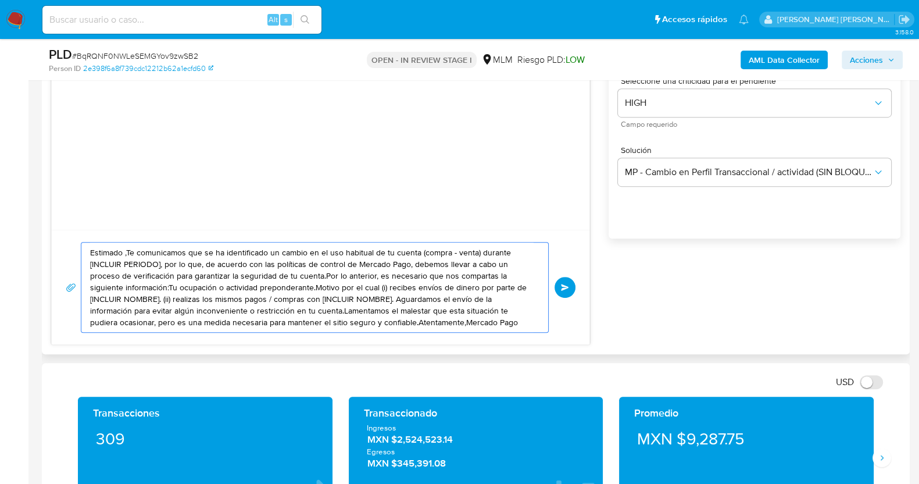
drag, startPoint x: 460, startPoint y: 322, endPoint x: 74, endPoint y: 238, distance: 394.5
click at [74, 238] on div "Estimado ,Te comunicamos que se ha identificado un cambio en el uso habitual de…" at bounding box center [321, 287] width 538 height 115
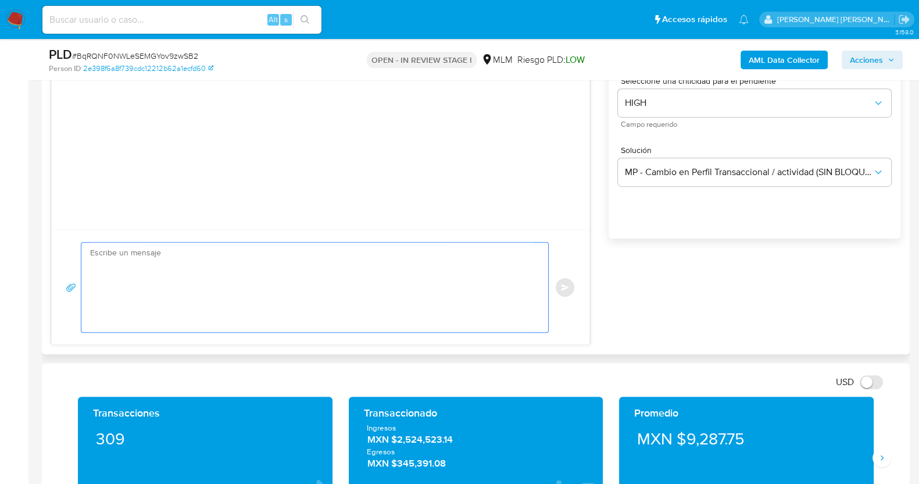
click at [343, 291] on textarea at bounding box center [312, 287] width 444 height 90
paste textarea "Estimado Gustavo, Te comunicamos que se ha identificado un cambio en el uso hab…"
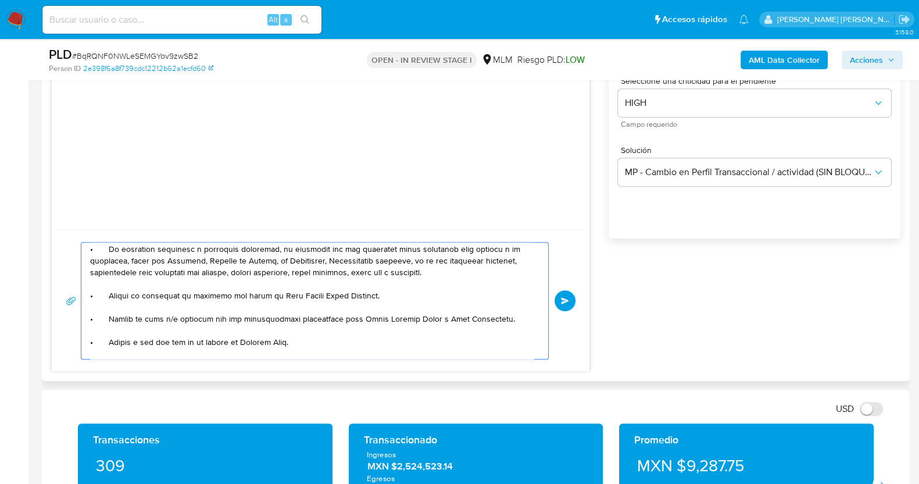
scroll to position [0, 0]
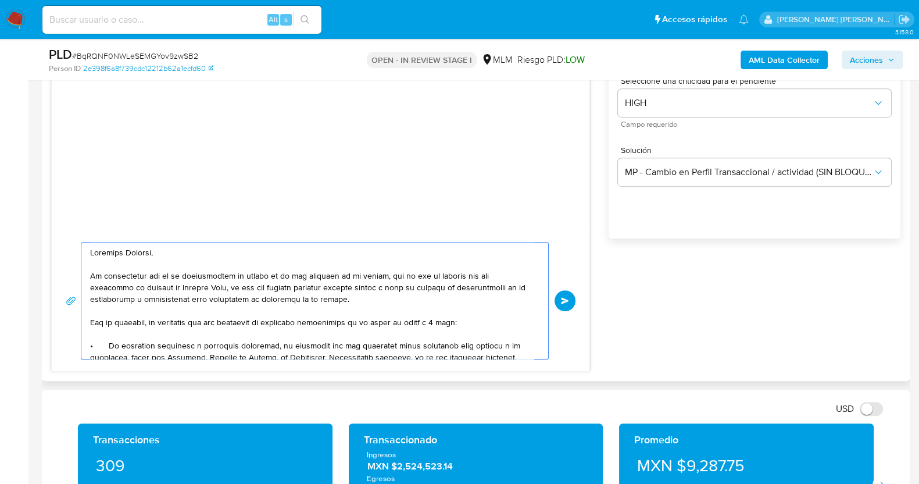
click at [436, 320] on textarea at bounding box center [312, 300] width 444 height 116
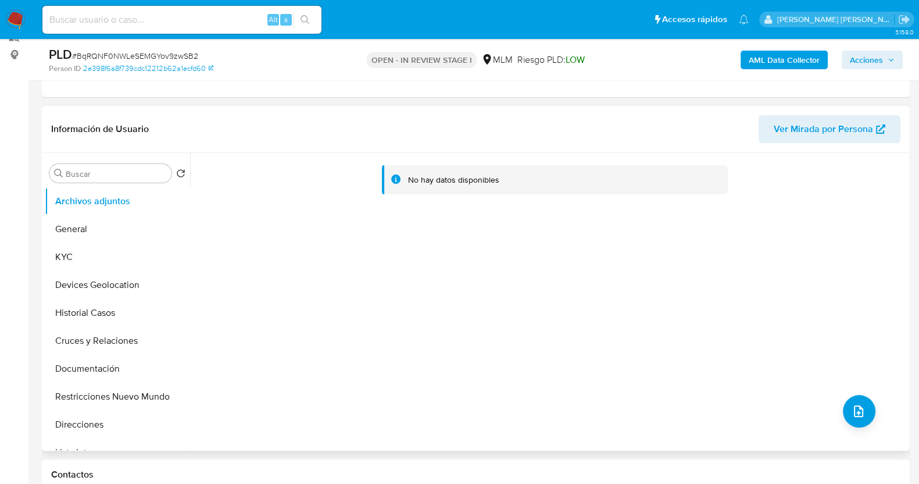
scroll to position [72, 0]
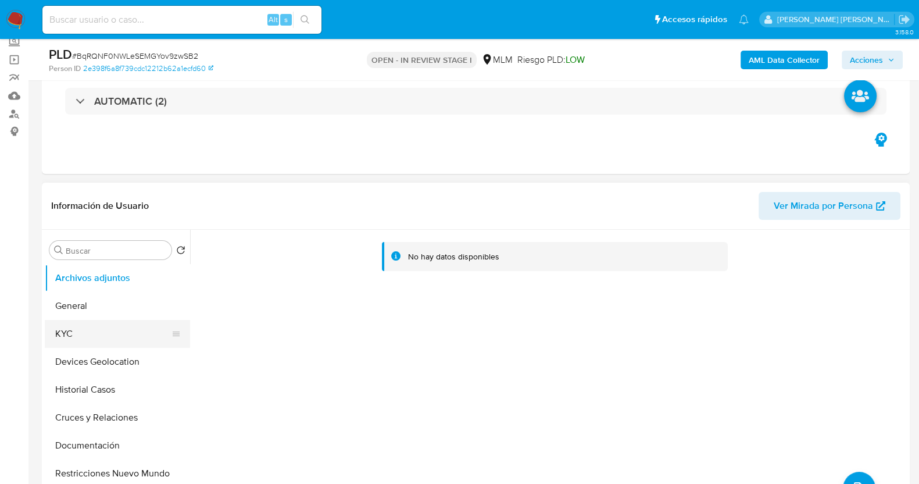
type textarea "Estimado Gustavo, Te comunicamos que se ha identificado un cambio en el uso hab…"
click at [96, 331] on button "KYC" at bounding box center [113, 334] width 136 height 28
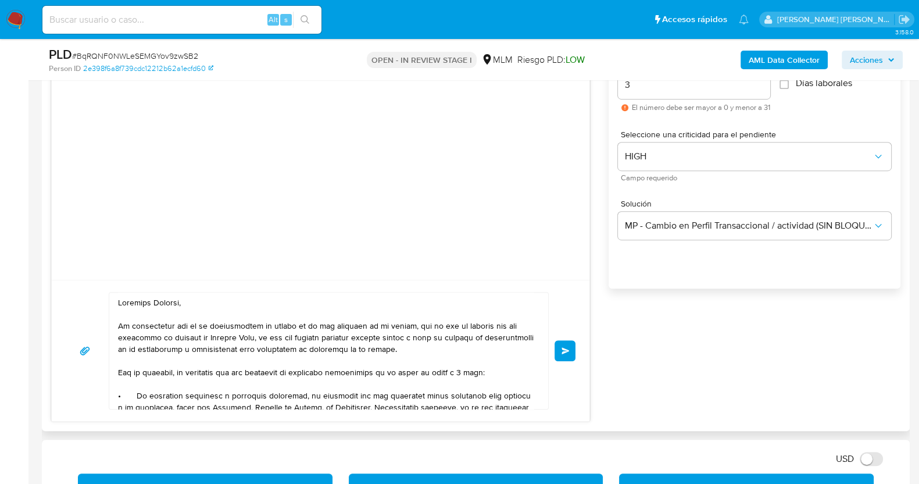
scroll to position [654, 0]
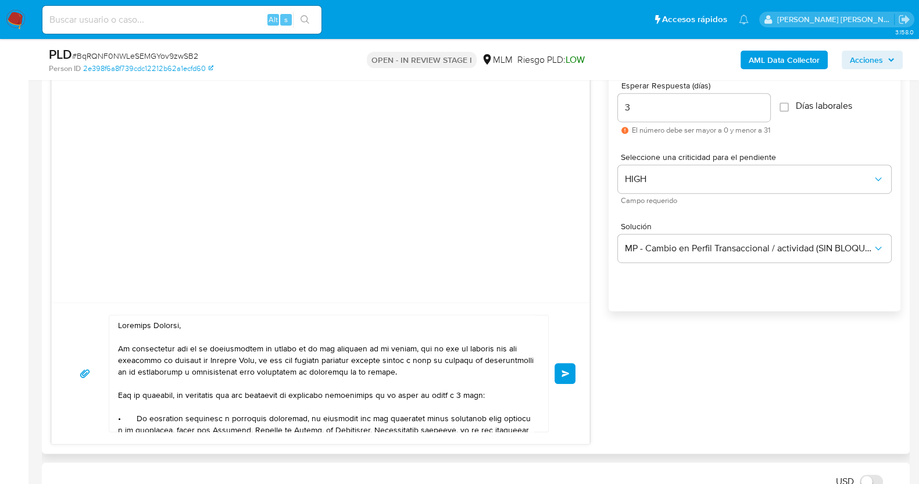
drag, startPoint x: 566, startPoint y: 376, endPoint x: 572, endPoint y: 368, distance: 10.8
click at [566, 376] on button "Enviar" at bounding box center [565, 373] width 21 height 21
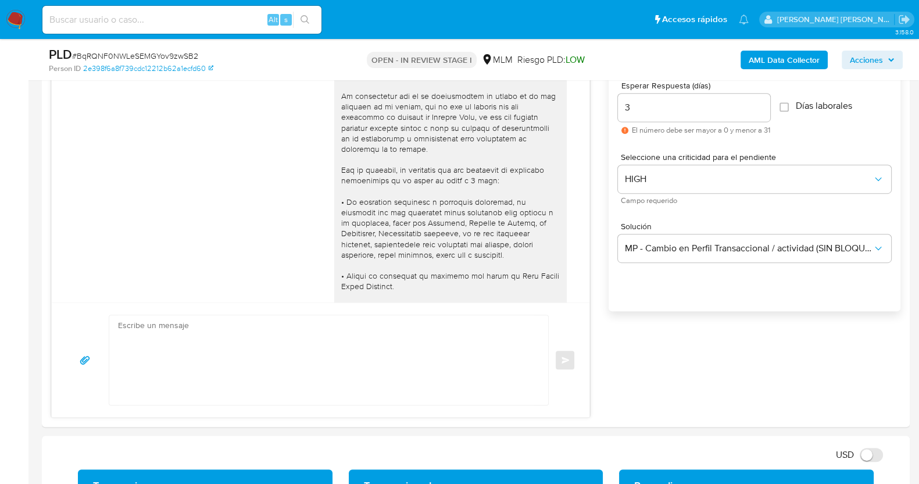
scroll to position [164, 0]
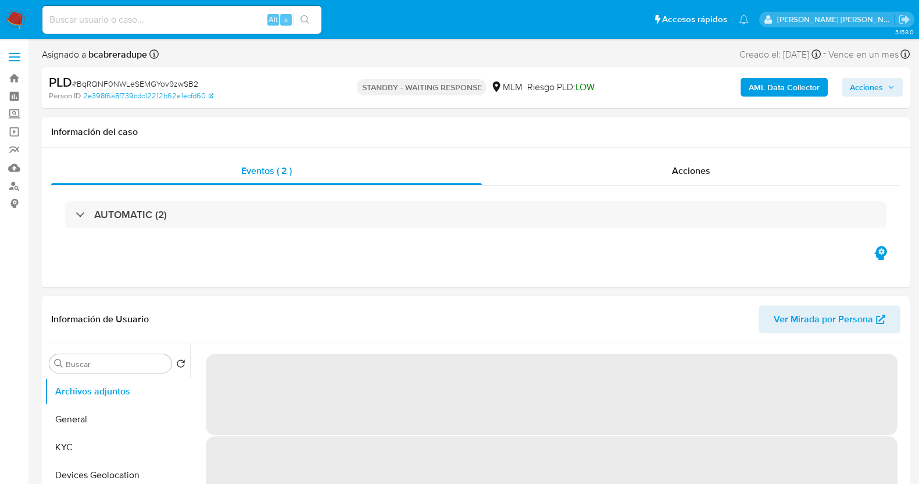
select select "10"
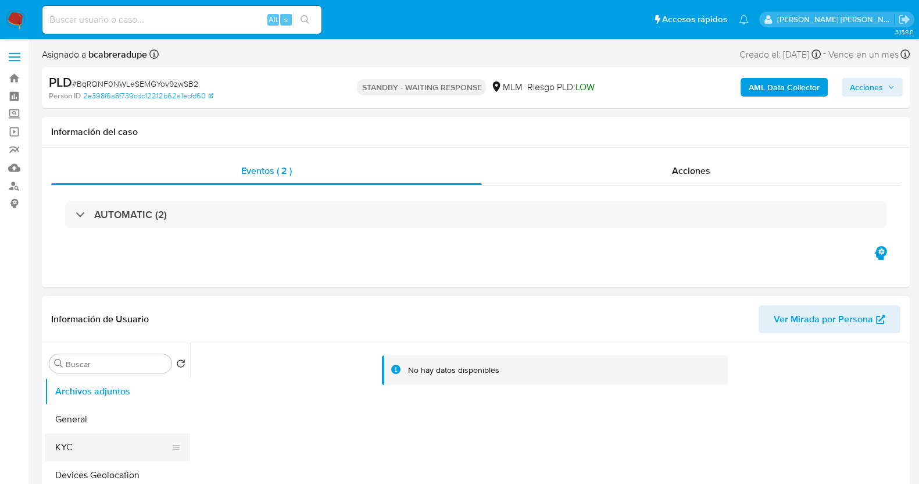
click at [90, 448] on button "KYC" at bounding box center [113, 447] width 136 height 28
